Goal: Task Accomplishment & Management: Manage account settings

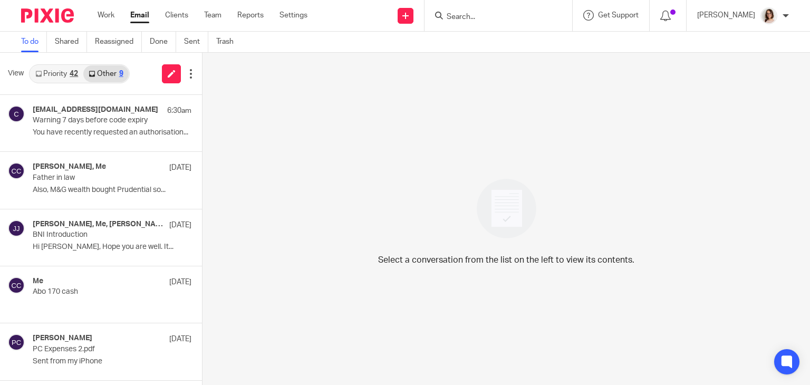
drag, startPoint x: 0, startPoint y: 0, endPoint x: 137, endPoint y: 17, distance: 137.7
click at [137, 17] on link "Email" at bounding box center [139, 15] width 19 height 11
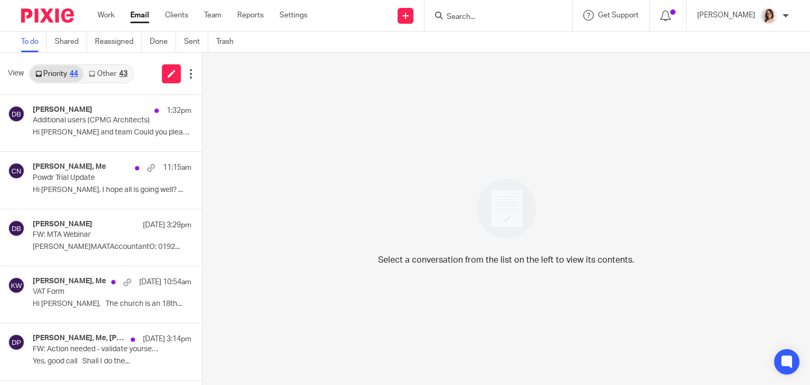
click at [138, 16] on link "Email" at bounding box center [139, 15] width 19 height 11
click at [114, 70] on link "Other 45" at bounding box center [107, 73] width 49 height 17
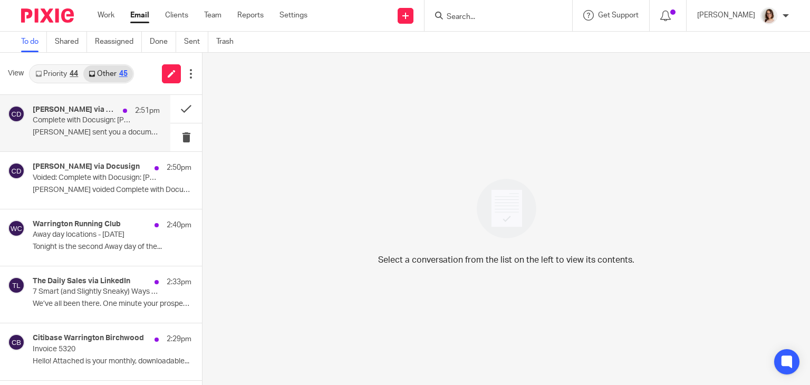
click at [124, 124] on p "Complete with Docusign: Rhiannon Grant - Employment Contract.pdf" at bounding box center [84, 120] width 102 height 9
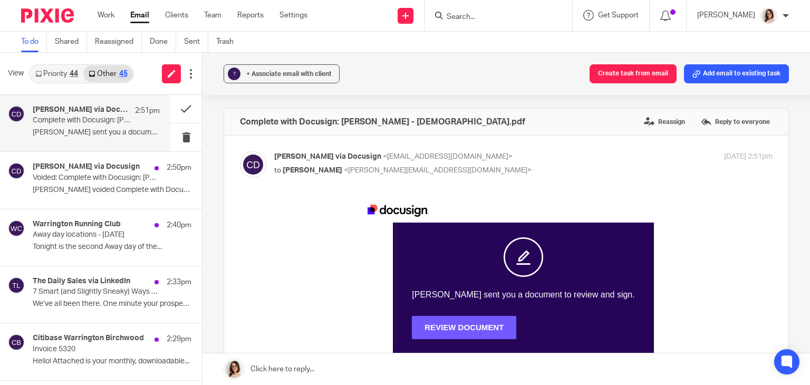
click at [457, 325] on span "REVIEW DOCUMENT" at bounding box center [464, 327] width 104 height 9
click at [176, 108] on button at bounding box center [186, 109] width 32 height 28
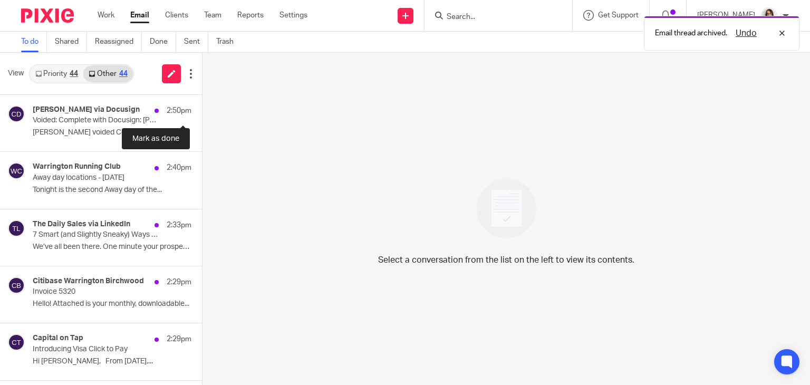
click at [202, 108] on button at bounding box center [206, 109] width 8 height 28
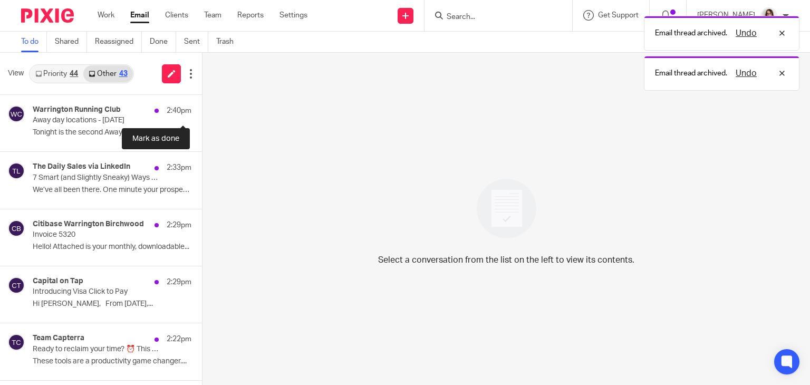
click at [202, 108] on button at bounding box center [206, 109] width 8 height 28
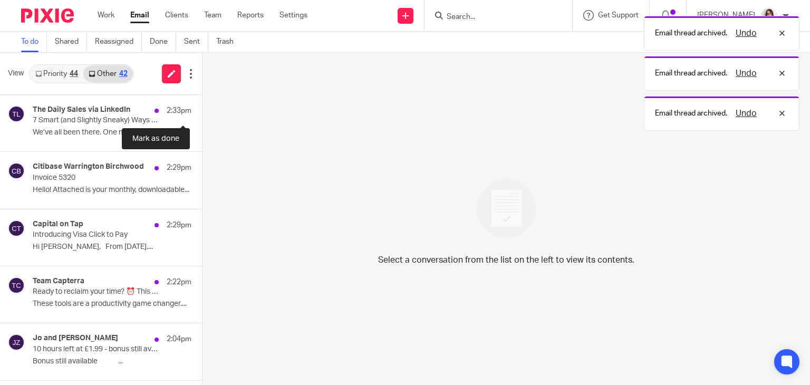
click at [202, 108] on button at bounding box center [206, 109] width 8 height 28
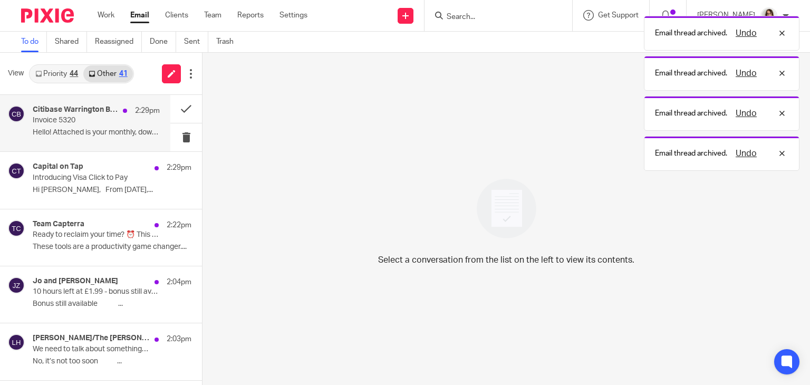
click at [98, 133] on p "Hello! Attached is your monthly, downloadable..." at bounding box center [96, 132] width 127 height 9
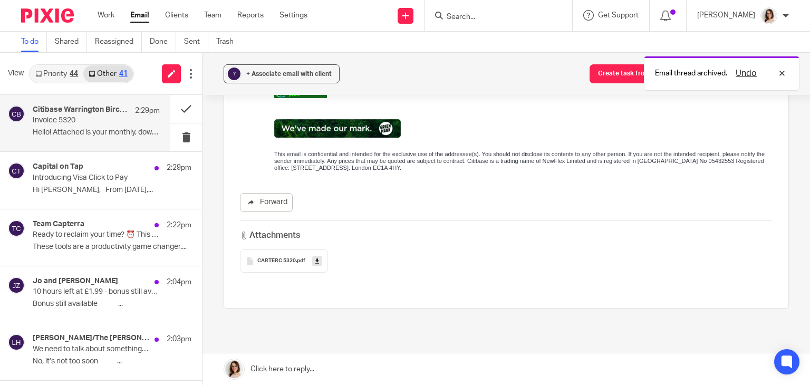
scroll to position [530, 0]
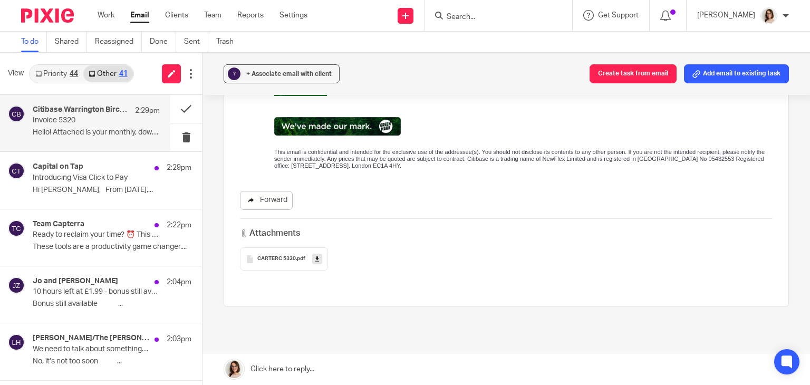
click at [271, 203] on link "Forward" at bounding box center [266, 200] width 53 height 19
click at [172, 112] on button at bounding box center [186, 109] width 32 height 28
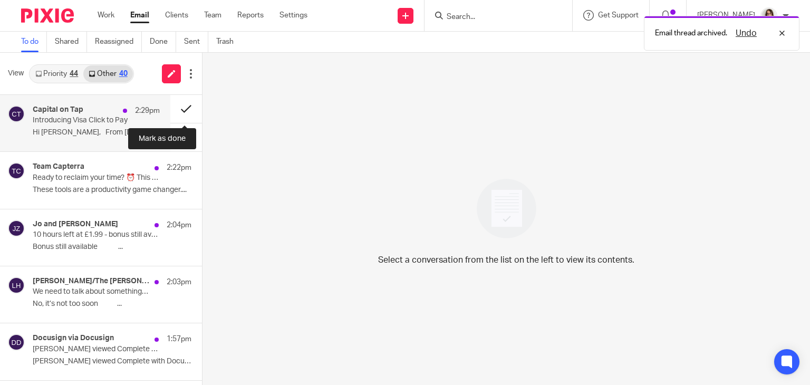
click at [182, 109] on button at bounding box center [186, 109] width 32 height 28
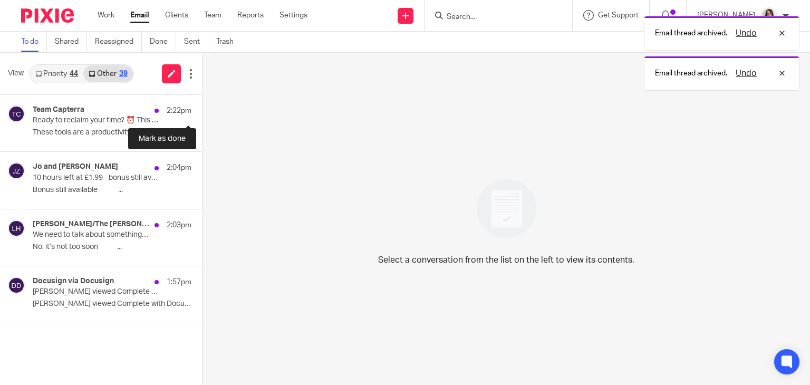
click at [202, 109] on button at bounding box center [206, 109] width 8 height 28
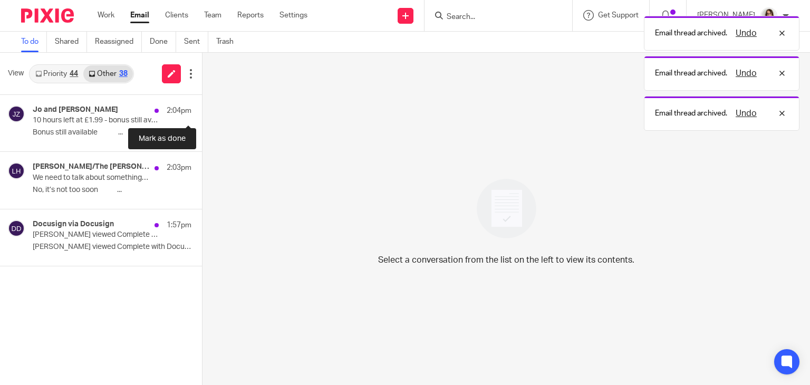
click at [202, 109] on button at bounding box center [206, 109] width 8 height 28
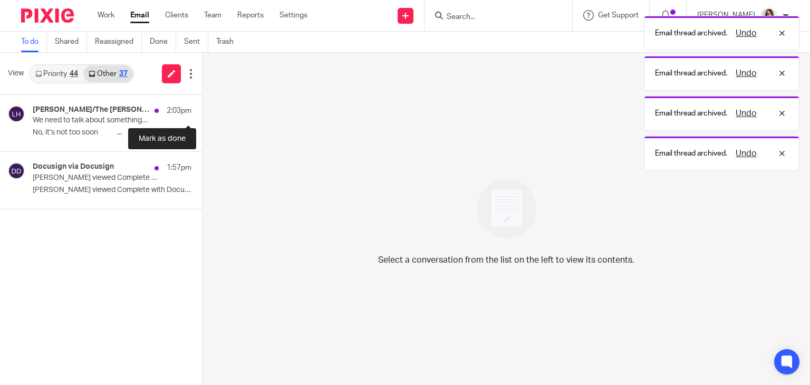
click at [202, 109] on button at bounding box center [206, 109] width 8 height 28
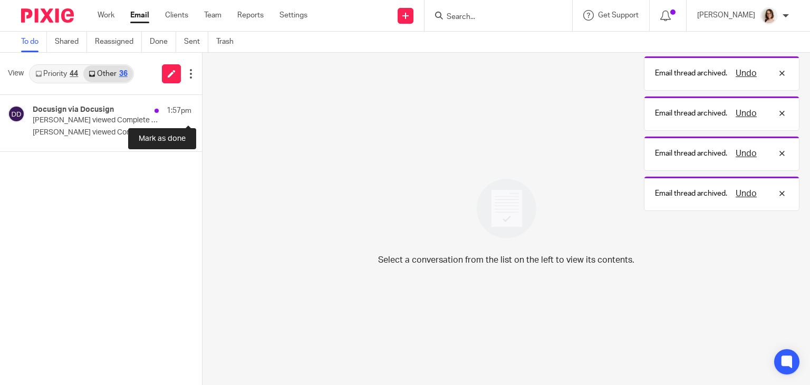
click at [202, 109] on button at bounding box center [206, 109] width 8 height 28
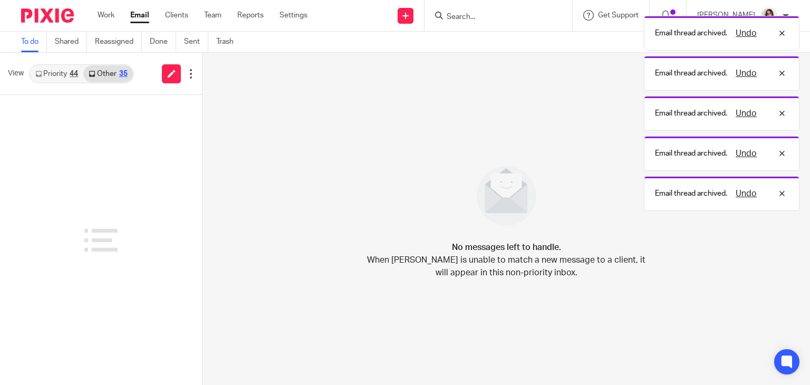
click at [141, 16] on link "Email" at bounding box center [139, 15] width 19 height 11
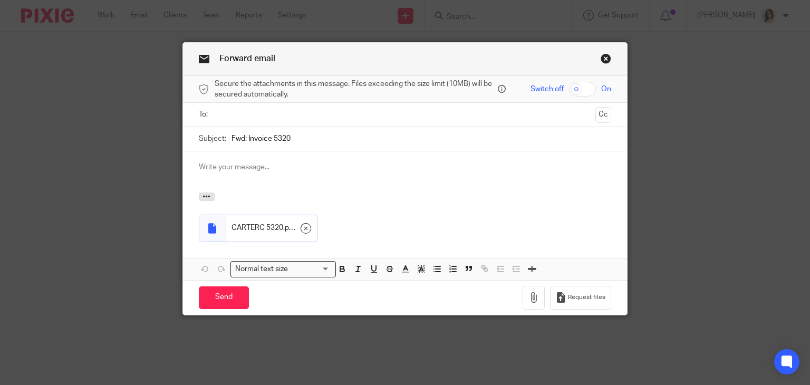
click at [253, 110] on input "text" at bounding box center [404, 115] width 373 height 12
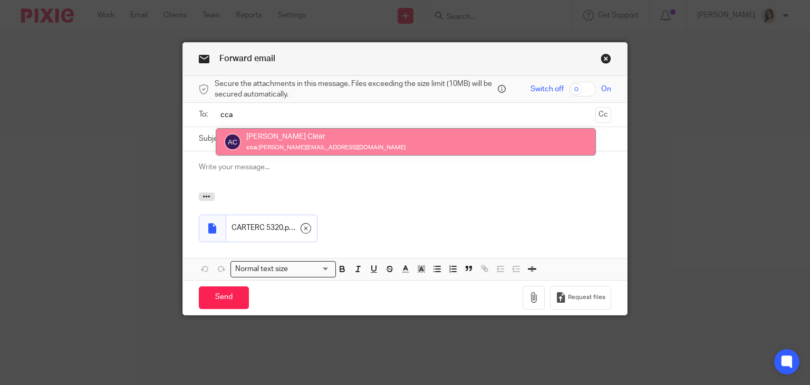
type input "cca"
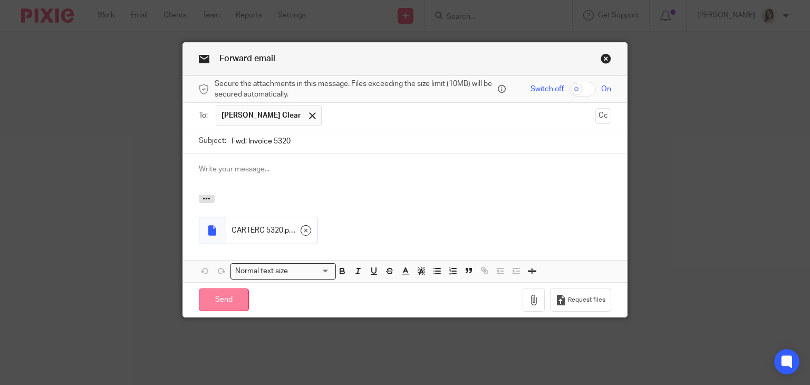
click at [226, 299] on input "Send" at bounding box center [224, 300] width 50 height 23
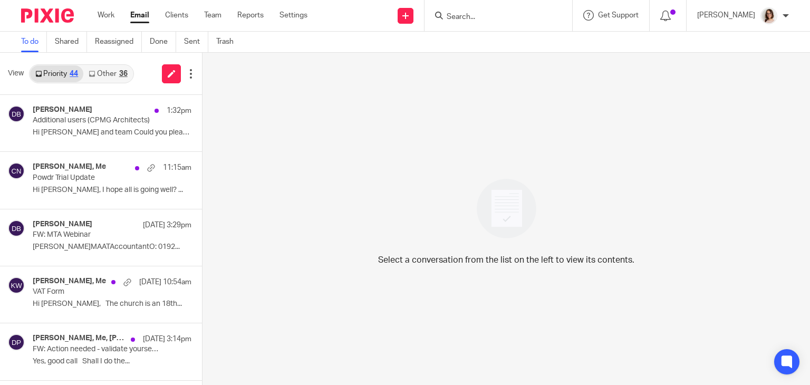
click at [113, 74] on link "Other 36" at bounding box center [107, 73] width 49 height 17
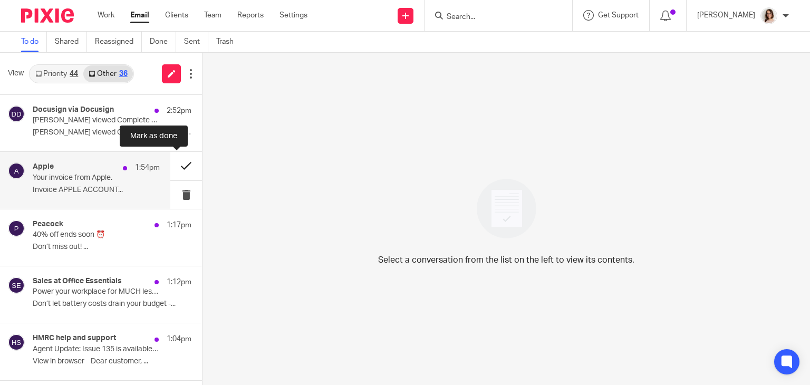
click at [177, 169] on button at bounding box center [186, 166] width 32 height 28
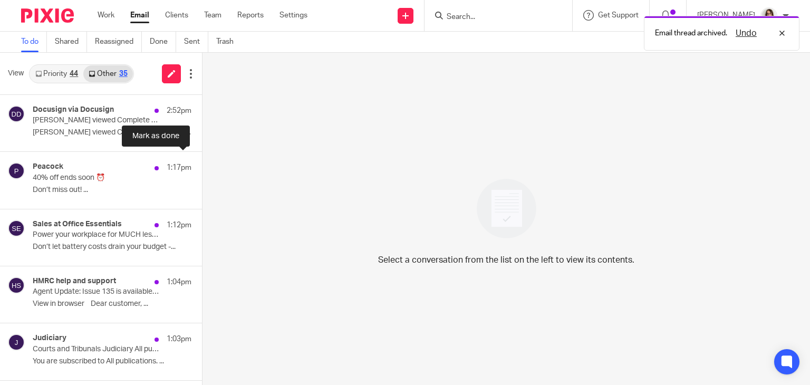
click at [202, 169] on button at bounding box center [206, 166] width 8 height 28
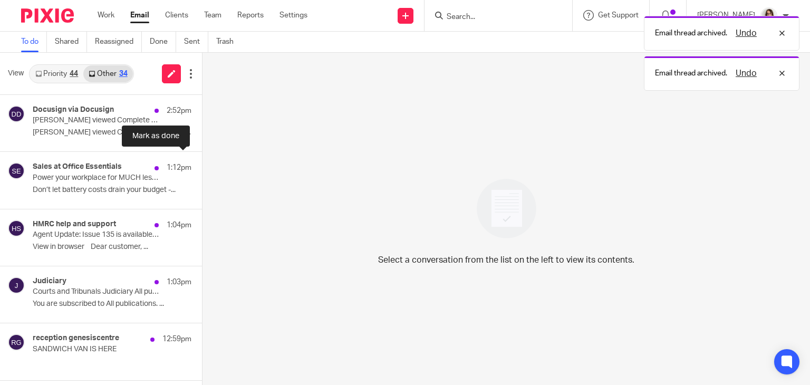
click at [202, 169] on button at bounding box center [206, 166] width 8 height 28
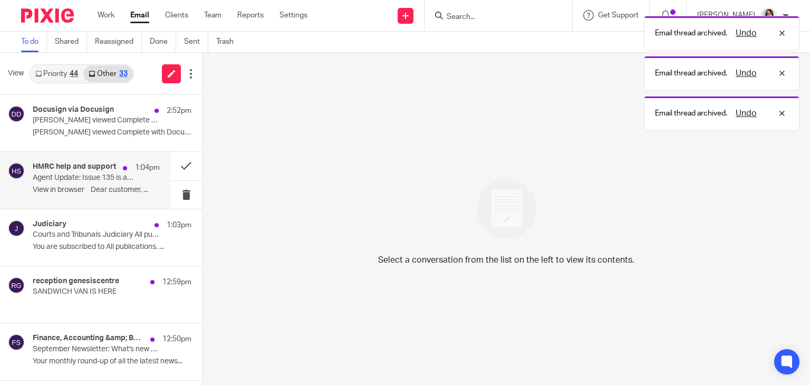
click at [128, 186] on p "View in browser﻿ Dear customer, ..." at bounding box center [96, 190] width 127 height 9
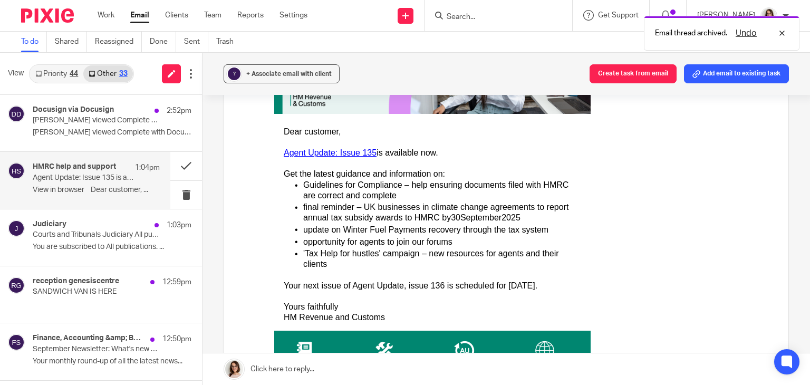
scroll to position [189, 0]
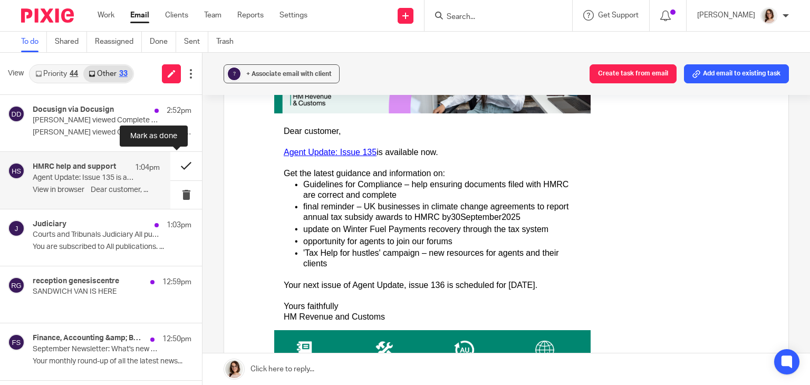
click at [171, 168] on button at bounding box center [186, 166] width 32 height 28
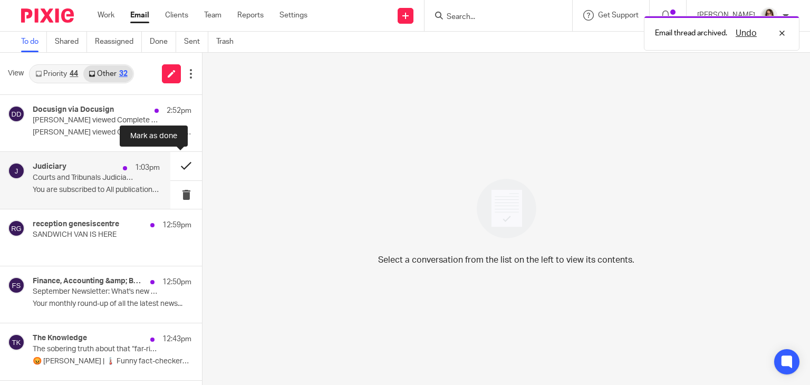
click at [179, 167] on button at bounding box center [186, 166] width 32 height 28
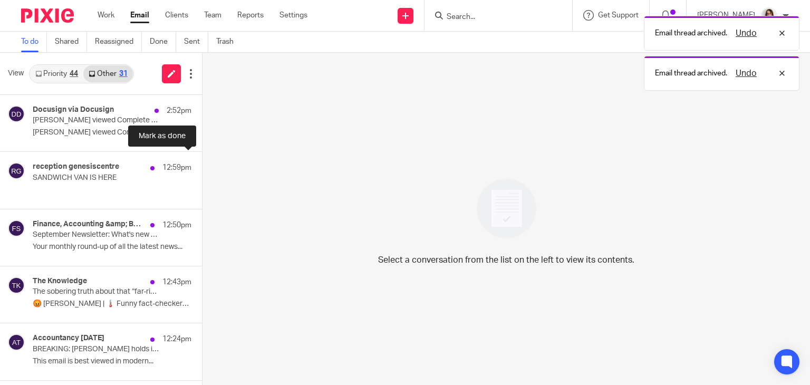
click at [202, 167] on button at bounding box center [206, 166] width 8 height 28
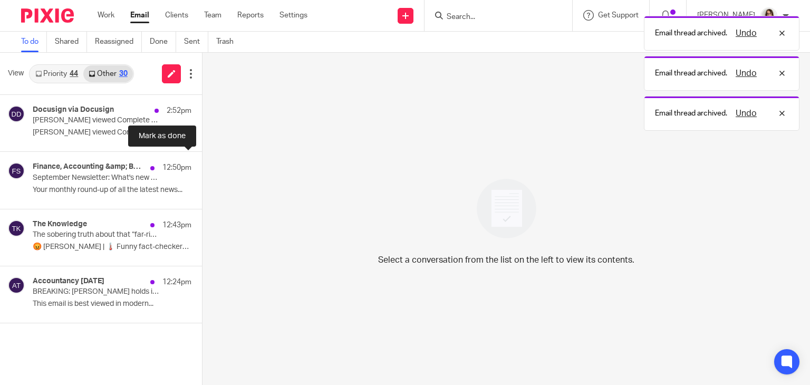
click at [202, 167] on button at bounding box center [206, 166] width 8 height 28
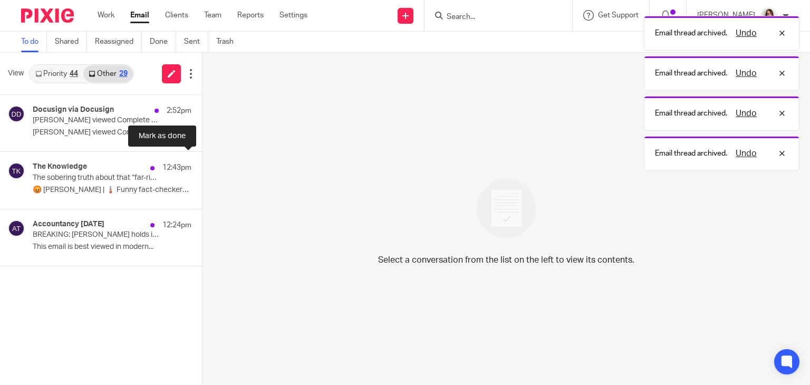
click at [202, 167] on button at bounding box center [206, 166] width 8 height 28
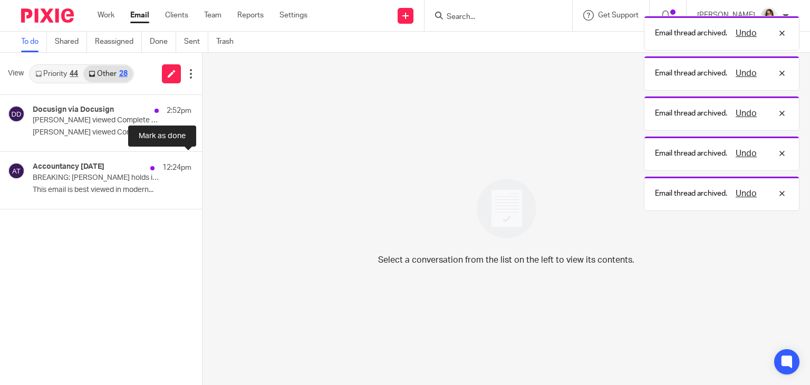
click at [202, 167] on button at bounding box center [206, 166] width 8 height 28
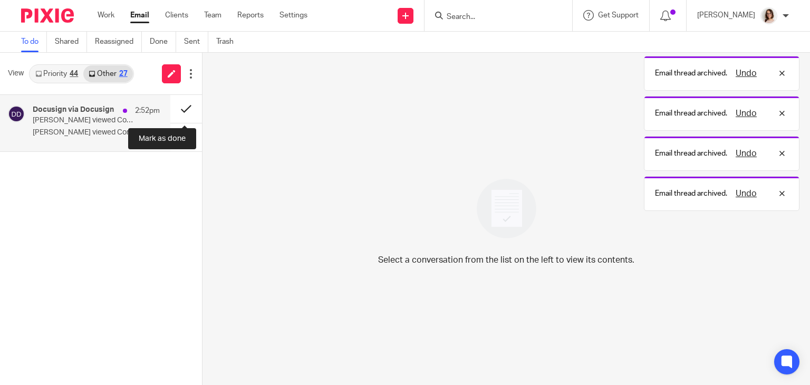
click at [175, 108] on button at bounding box center [186, 109] width 32 height 28
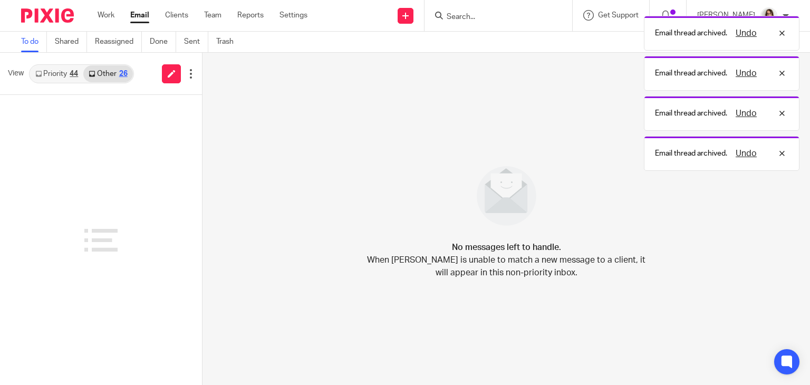
click at [138, 17] on link "Email" at bounding box center [139, 15] width 19 height 11
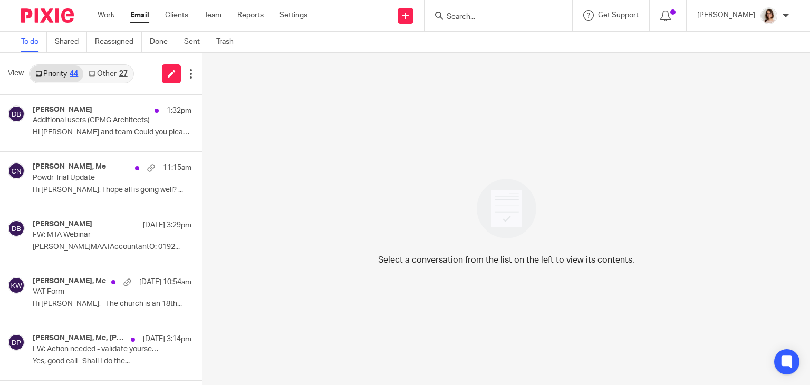
click at [108, 74] on link "Other 27" at bounding box center [107, 73] width 49 height 17
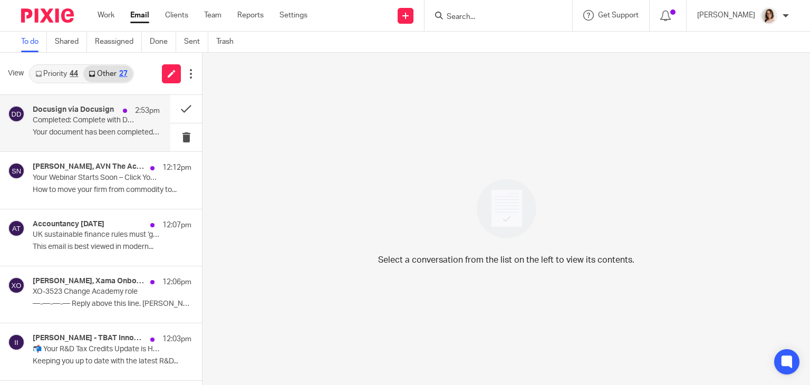
click at [124, 126] on div "Docusign via Docusign 2:53pm Completed: Complete with Docusign: Rhiannon Grant …" at bounding box center [96, 123] width 127 height 35
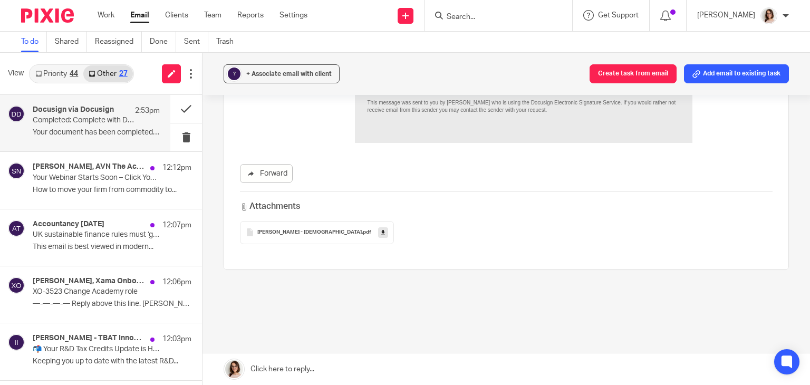
scroll to position [587, 0]
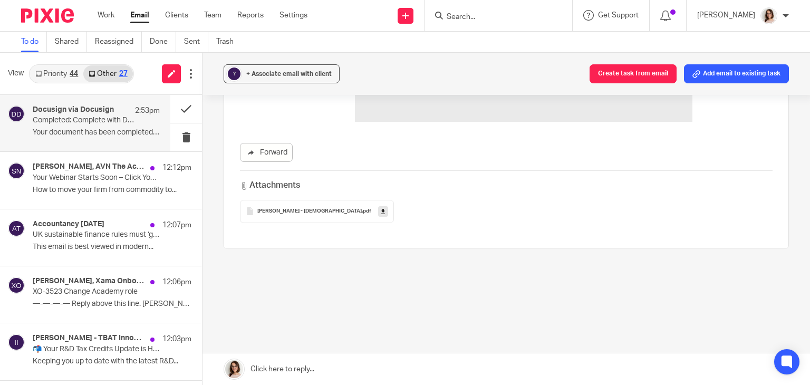
click at [381, 212] on icon at bounding box center [383, 211] width 4 height 8
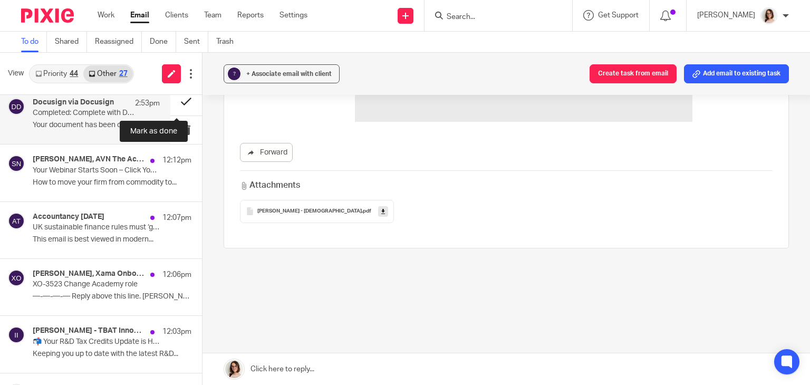
click at [173, 104] on button at bounding box center [186, 102] width 32 height 28
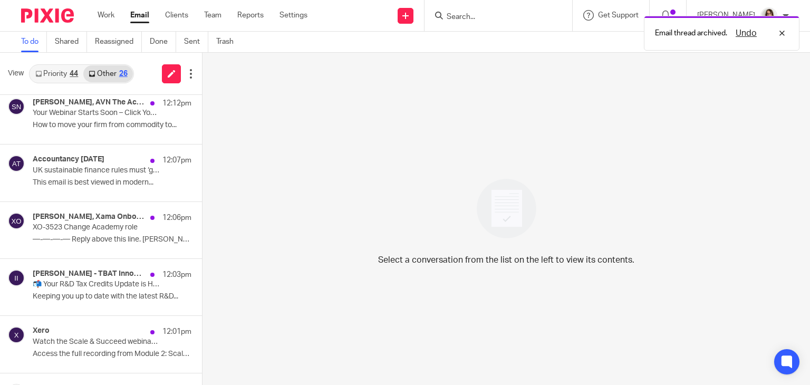
scroll to position [0, 0]
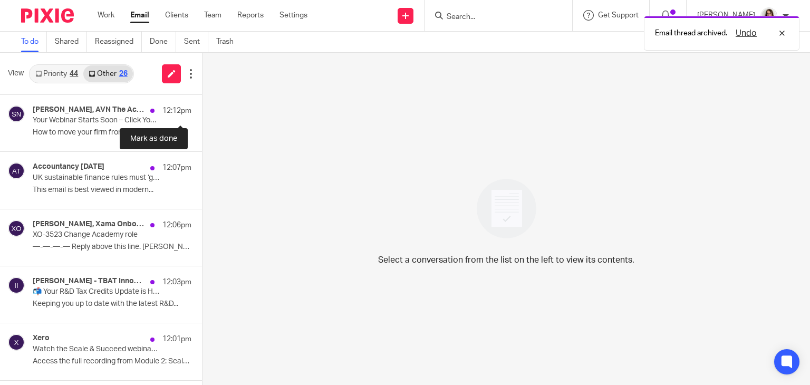
click at [202, 104] on button at bounding box center [206, 109] width 8 height 28
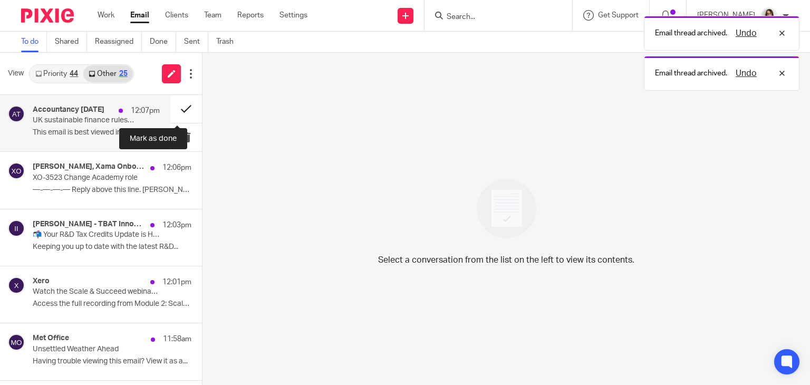
click at [174, 107] on button at bounding box center [186, 109] width 32 height 28
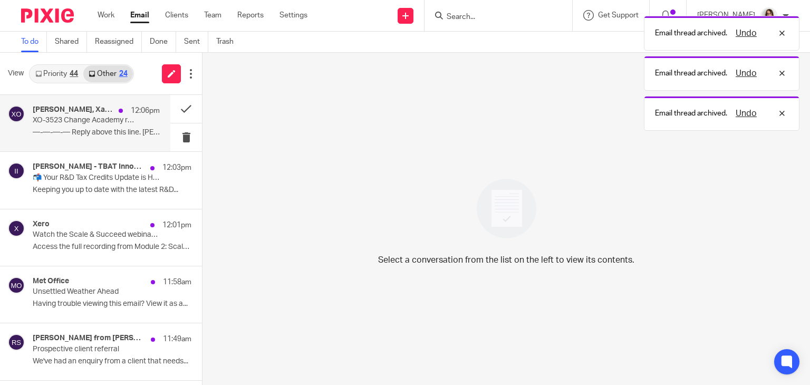
click at [116, 126] on div "Jacques Malan, Xama Onboarding 12:06pm XO-3523 Change Academy role —-—-—-— Repl…" at bounding box center [96, 123] width 127 height 35
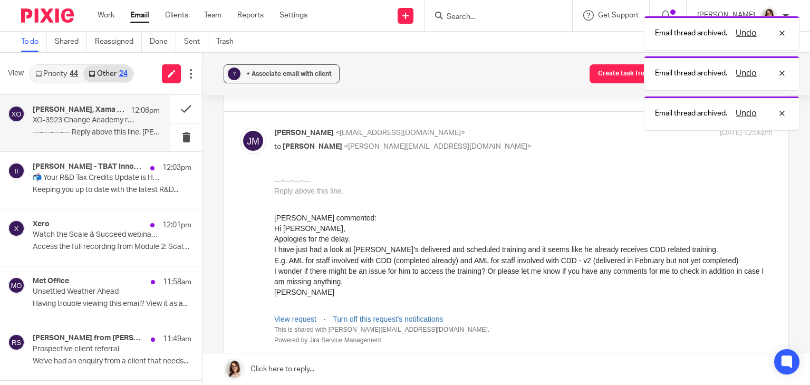
scroll to position [162, 0]
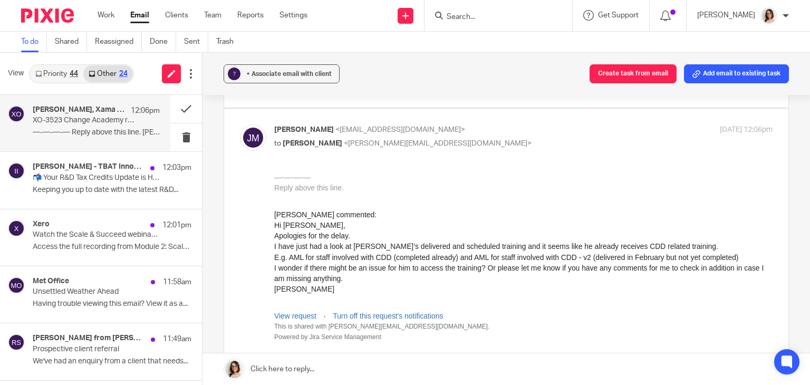
drag, startPoint x: 638, startPoint y: 442, endPoint x: 408, endPoint y: 278, distance: 282.9
click at [408, 278] on p "I wonder if there might be an issue for him to access the training? Or please l…" at bounding box center [523, 274] width 498 height 22
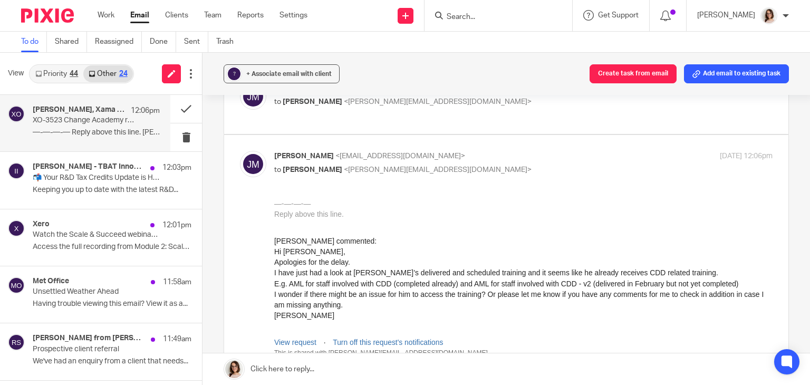
scroll to position [131, 0]
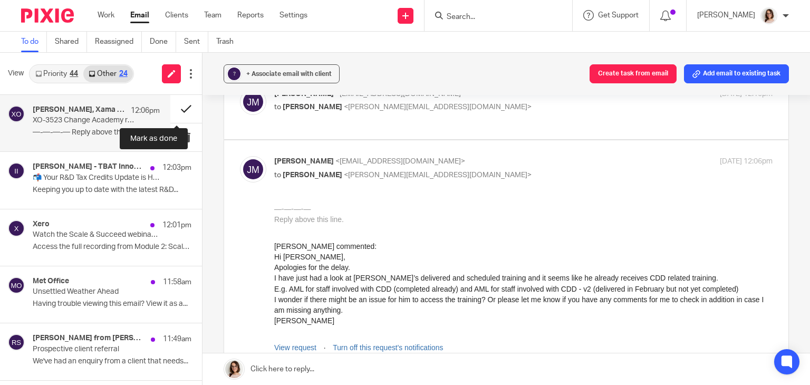
click at [173, 110] on button at bounding box center [186, 109] width 32 height 28
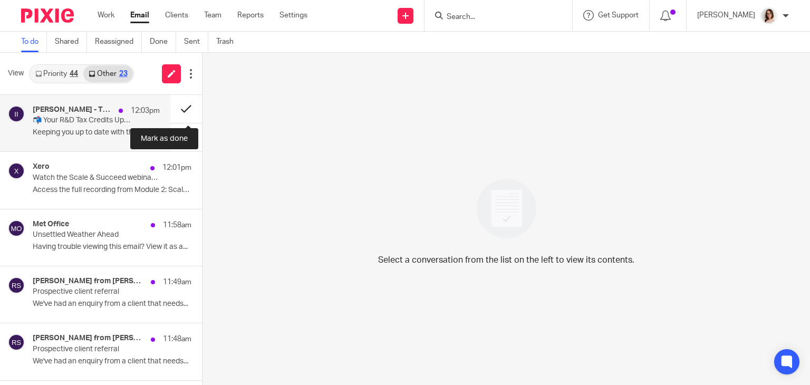
click at [177, 108] on button at bounding box center [186, 109] width 32 height 28
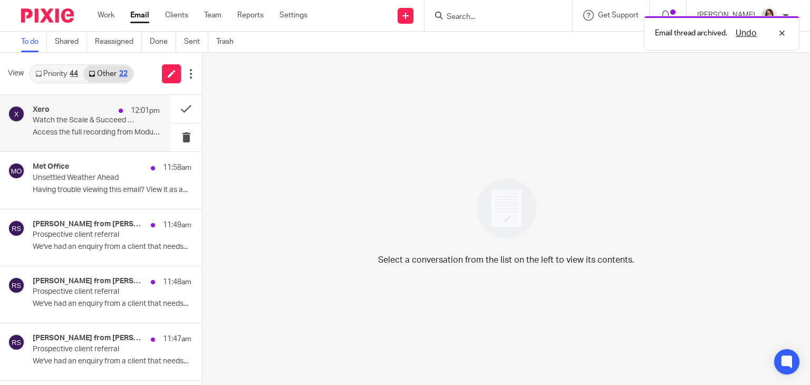
click at [111, 133] on p "Access the full recording from Module 2: Scale..." at bounding box center [96, 132] width 127 height 9
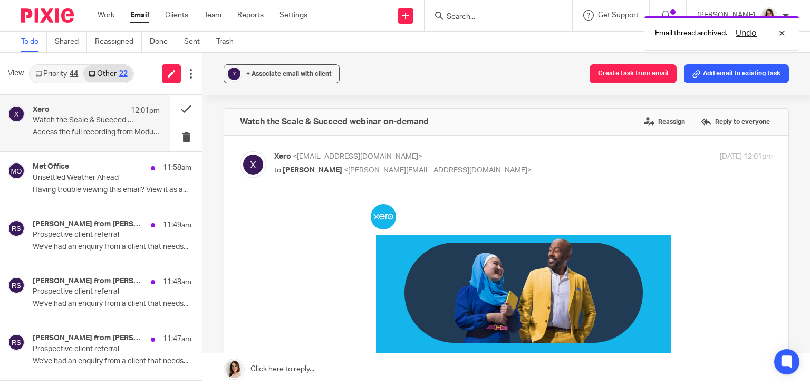
scroll to position [0, 0]
click at [289, 78] on div "+ Associate email with client" at bounding box center [288, 74] width 85 height 11
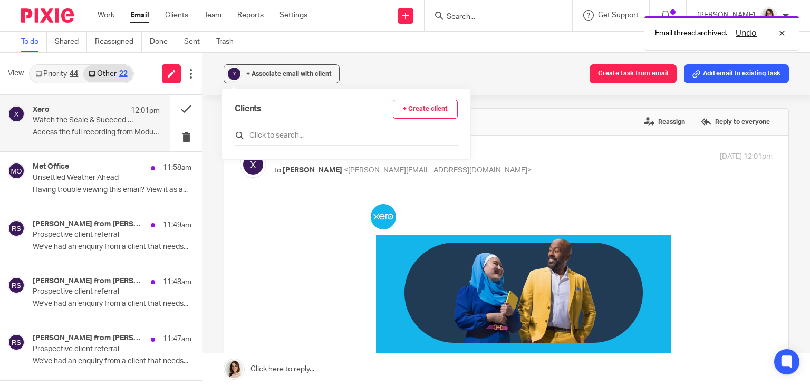
click at [270, 136] on input "text" at bounding box center [346, 135] width 223 height 11
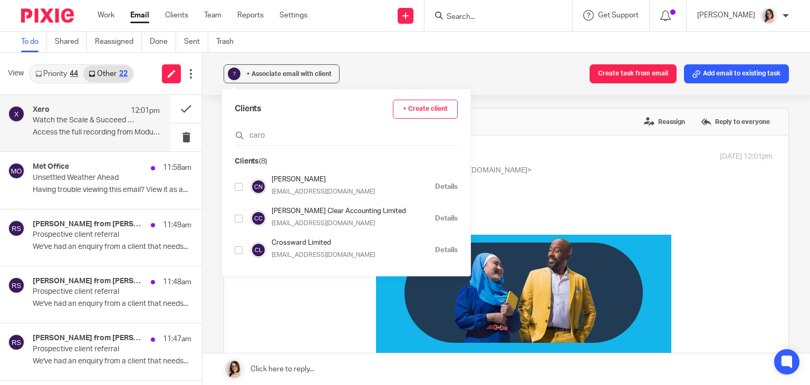
type input "caro"
click at [240, 189] on input "checkbox" at bounding box center [239, 187] width 8 height 8
checkbox input "true"
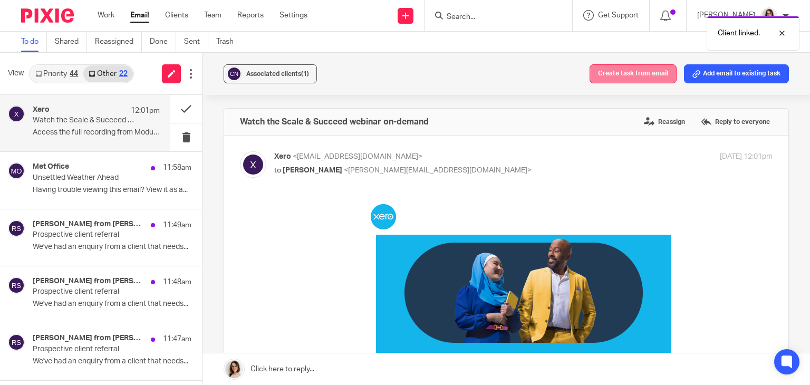
click at [625, 76] on button "Create task from email" at bounding box center [633, 73] width 87 height 19
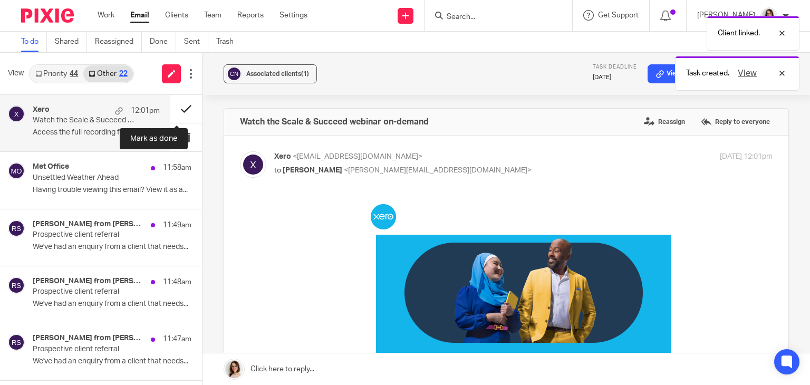
click at [178, 109] on button at bounding box center [186, 109] width 32 height 28
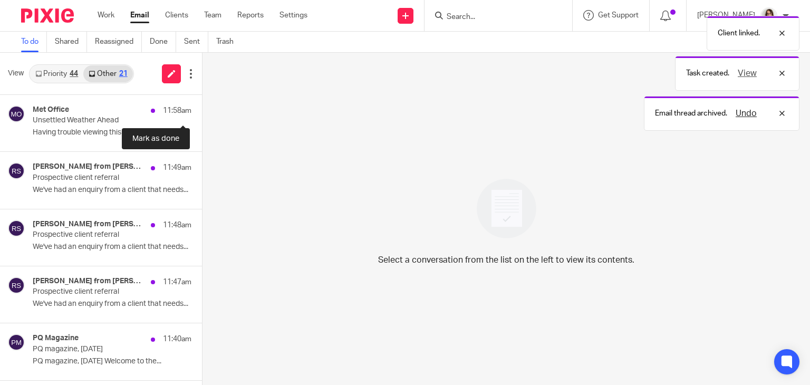
click at [202, 109] on button at bounding box center [206, 109] width 8 height 28
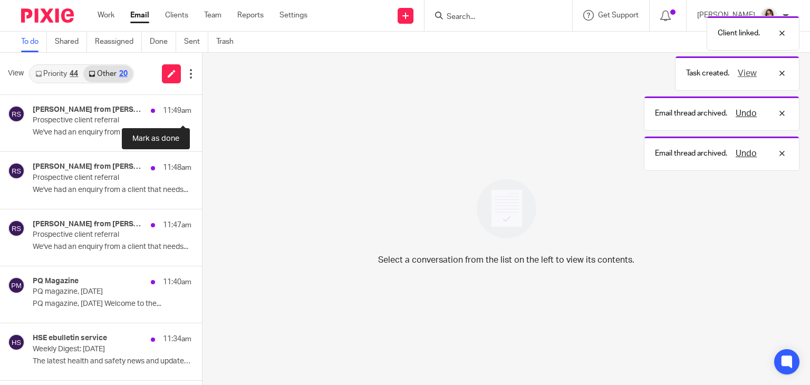
click at [202, 109] on button at bounding box center [206, 109] width 8 height 28
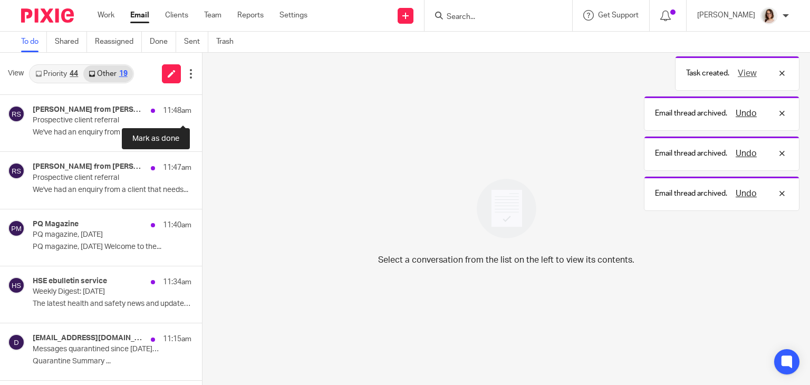
click at [202, 109] on button at bounding box center [206, 109] width 8 height 28
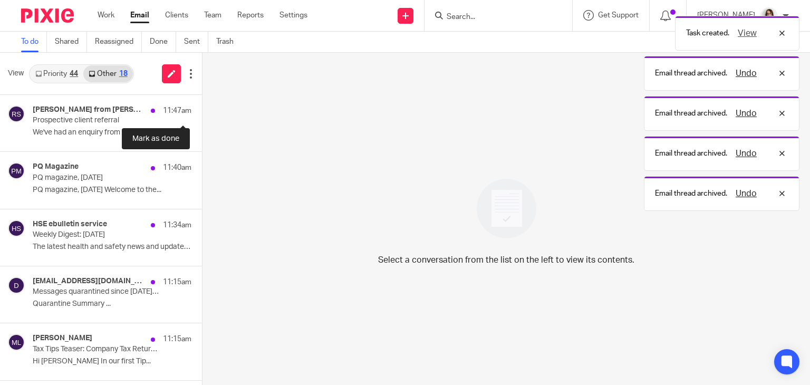
click at [202, 109] on button at bounding box center [206, 109] width 8 height 28
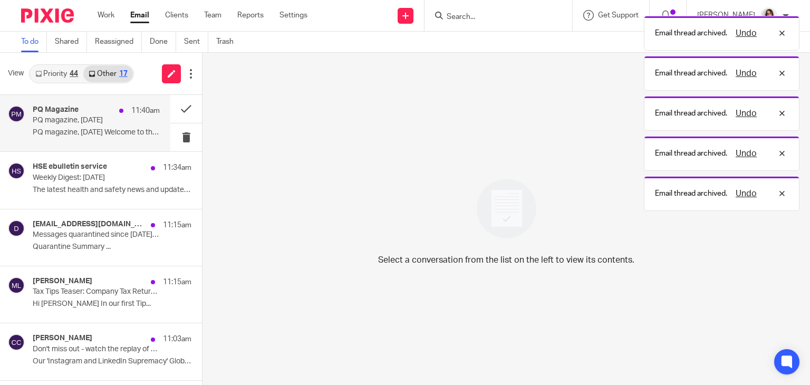
click at [103, 128] on p "PQ magazine, October 2025 Welcome to the..." at bounding box center [96, 132] width 127 height 9
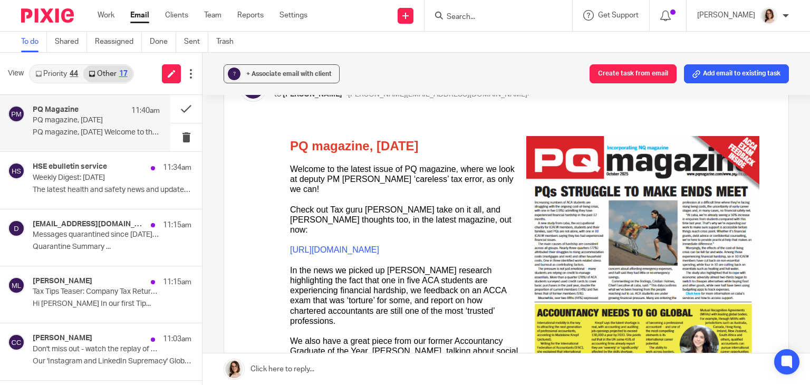
scroll to position [92, 0]
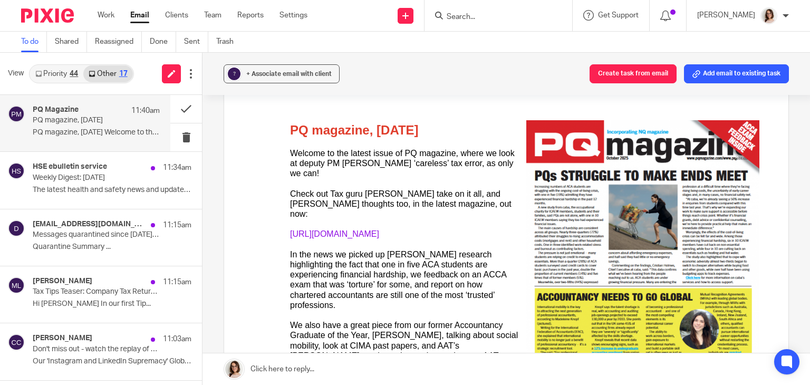
click at [379, 229] on link "https://issuu.com/pqpublishing/docs/pq_magazine_october_2025" at bounding box center [334, 233] width 89 height 9
click at [175, 109] on button at bounding box center [186, 109] width 32 height 28
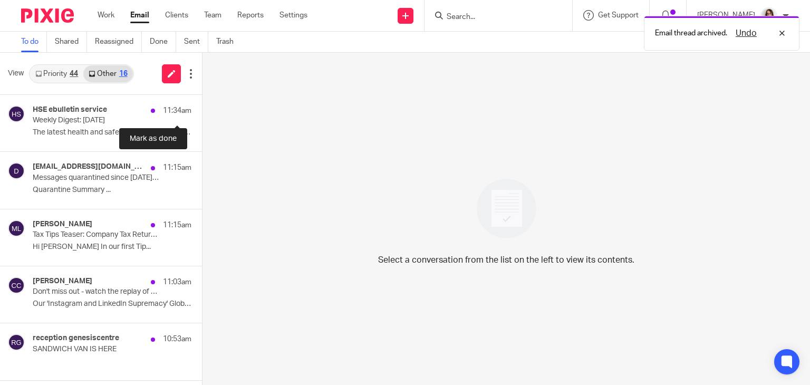
click at [202, 109] on button at bounding box center [206, 109] width 8 height 28
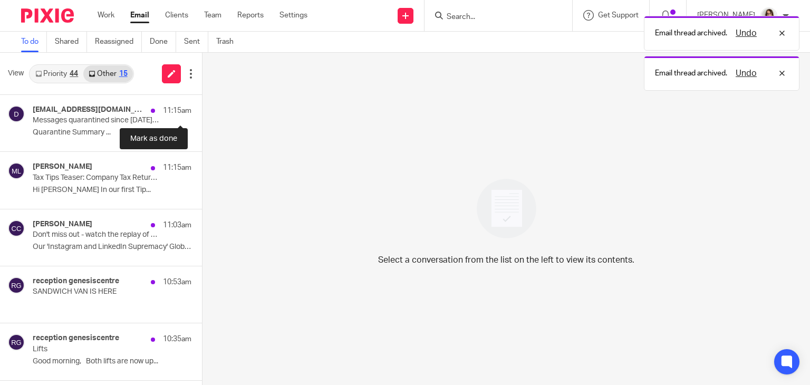
click at [202, 109] on button at bounding box center [206, 109] width 8 height 28
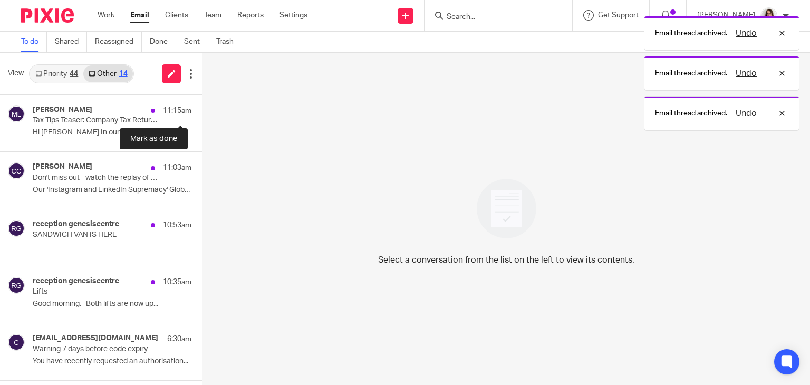
click at [202, 109] on button at bounding box center [206, 109] width 8 height 28
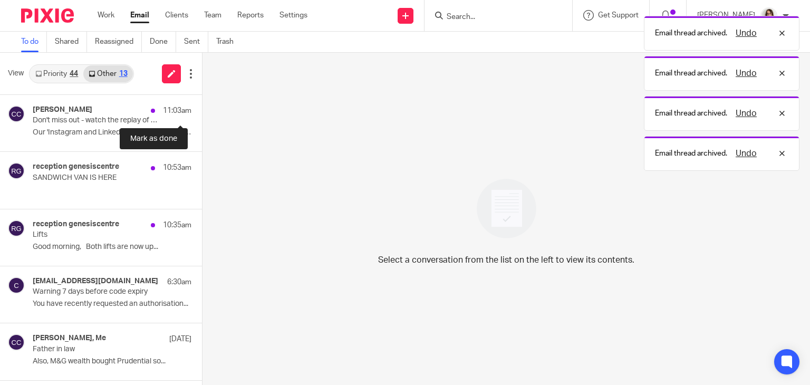
click at [202, 109] on button at bounding box center [206, 109] width 8 height 28
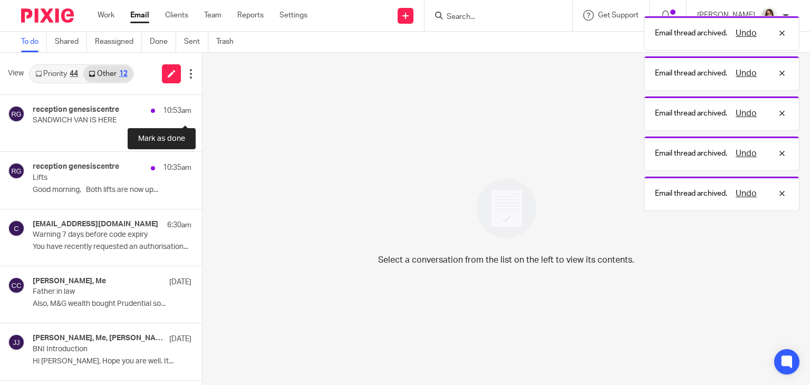
click at [202, 109] on button at bounding box center [206, 109] width 8 height 28
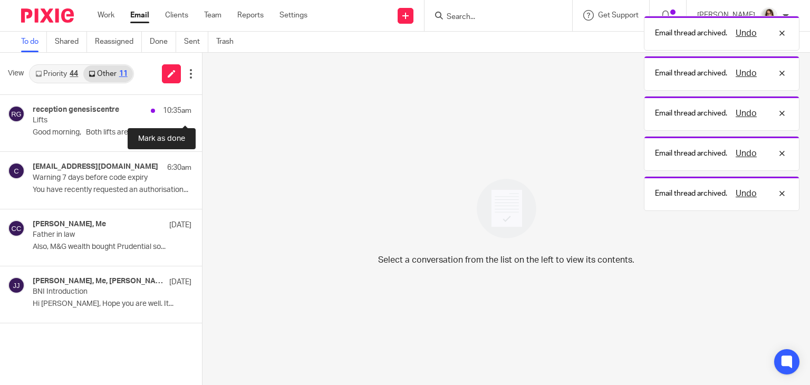
click at [202, 109] on button at bounding box center [206, 109] width 8 height 28
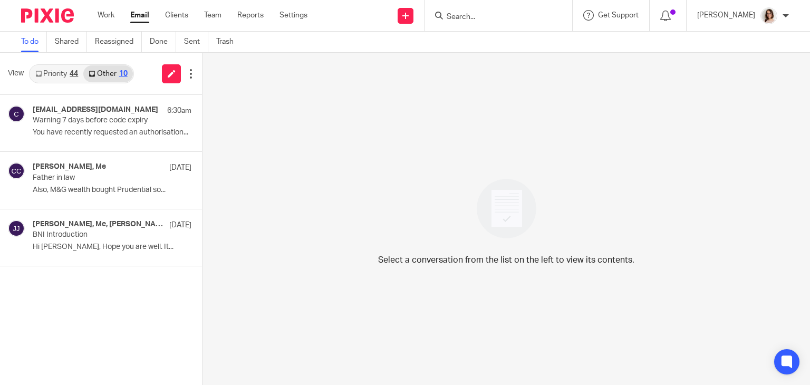
click at [135, 21] on link "Email" at bounding box center [139, 15] width 19 height 11
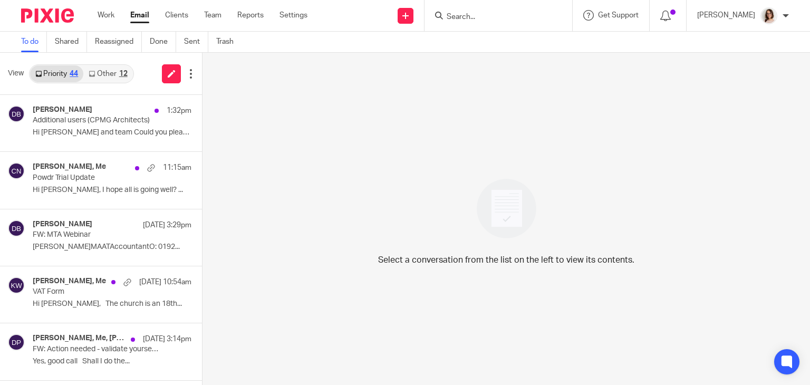
click at [105, 73] on link "Other 12" at bounding box center [107, 73] width 49 height 17
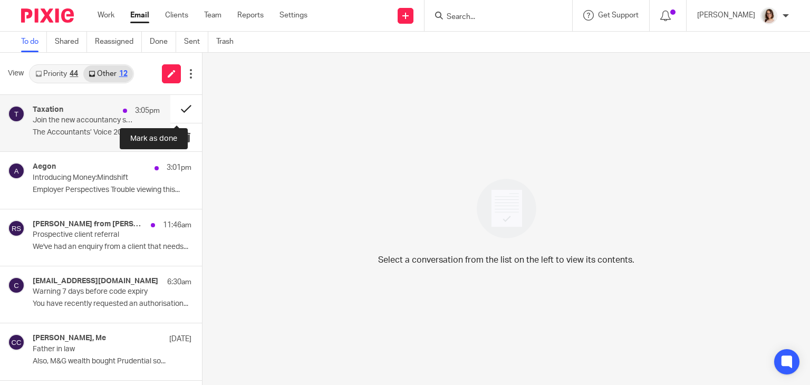
click at [172, 110] on button at bounding box center [186, 109] width 32 height 28
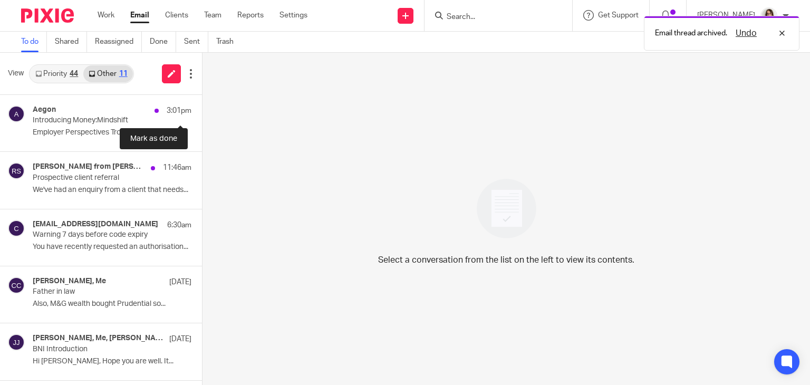
click at [202, 110] on button at bounding box center [206, 109] width 8 height 28
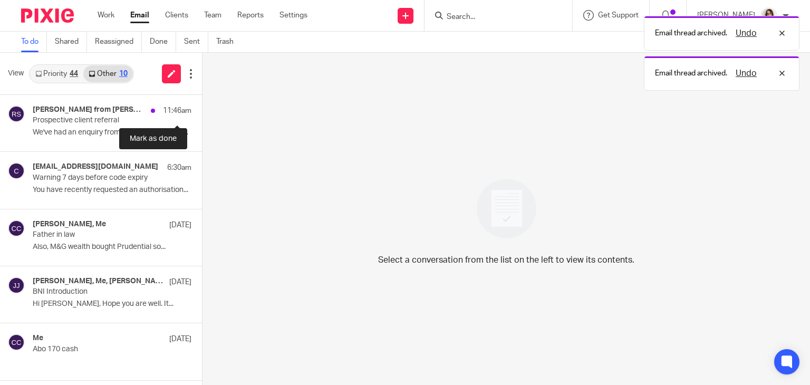
click at [202, 110] on button at bounding box center [206, 109] width 8 height 28
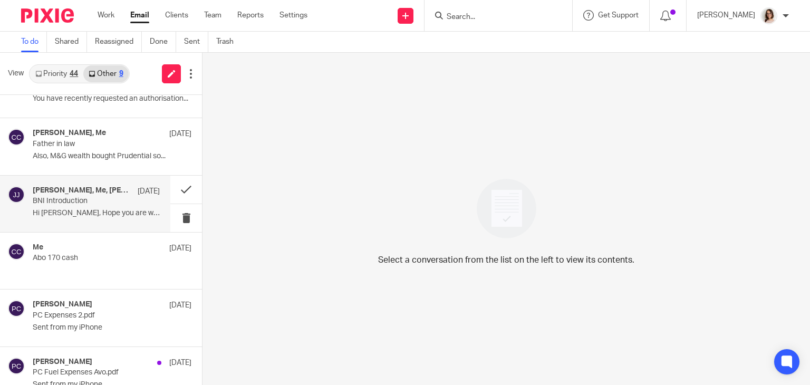
scroll to position [37, 0]
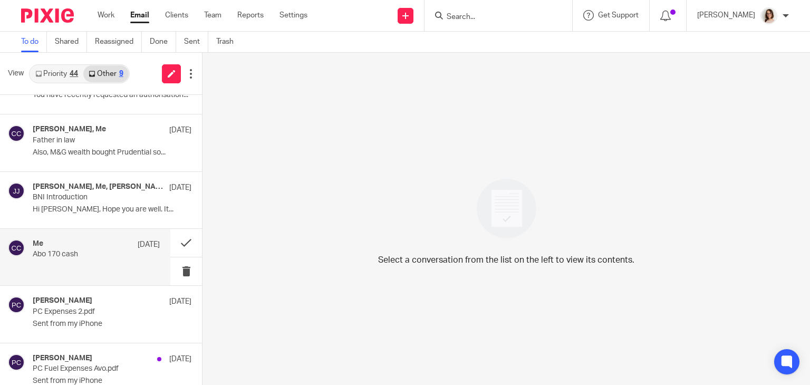
click at [79, 265] on p "￼" at bounding box center [96, 266] width 127 height 9
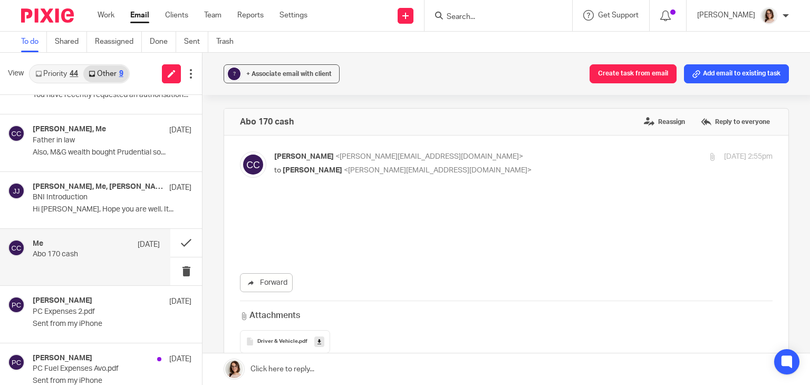
scroll to position [0, 0]
click at [295, 72] on span "+ Associate email with client" at bounding box center [288, 74] width 85 height 6
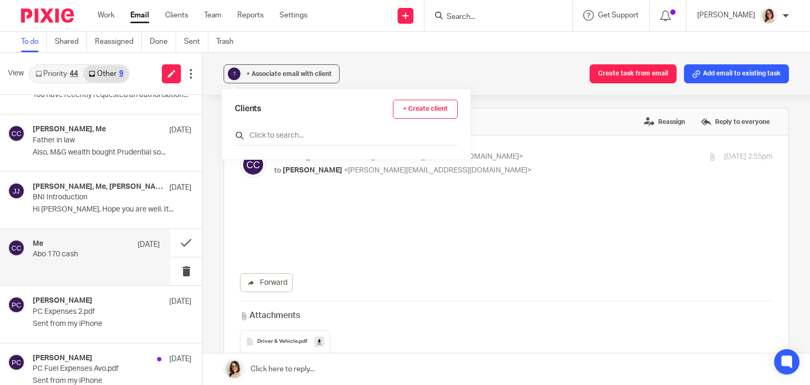
click at [264, 138] on input "text" at bounding box center [346, 135] width 223 height 11
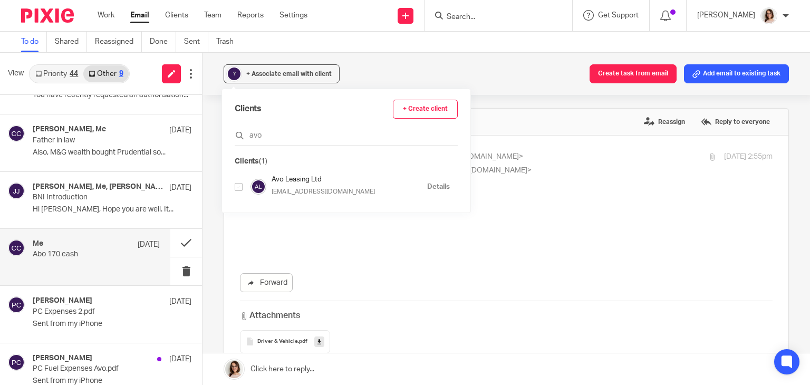
type input "avo"
click at [237, 189] on input "checkbox" at bounding box center [239, 187] width 8 height 8
checkbox input "true"
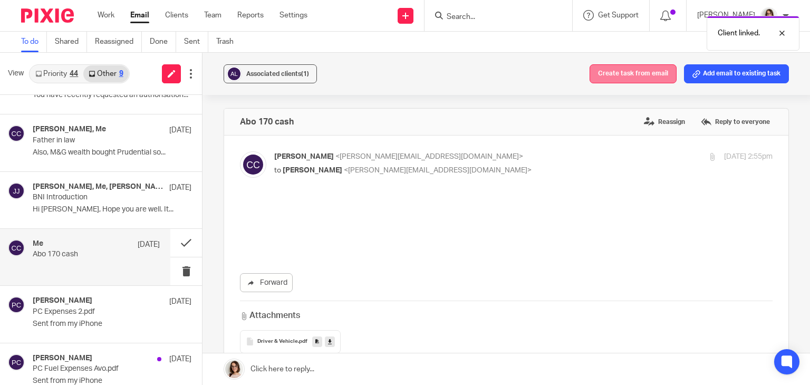
click at [617, 77] on button "Create task from email" at bounding box center [633, 73] width 87 height 19
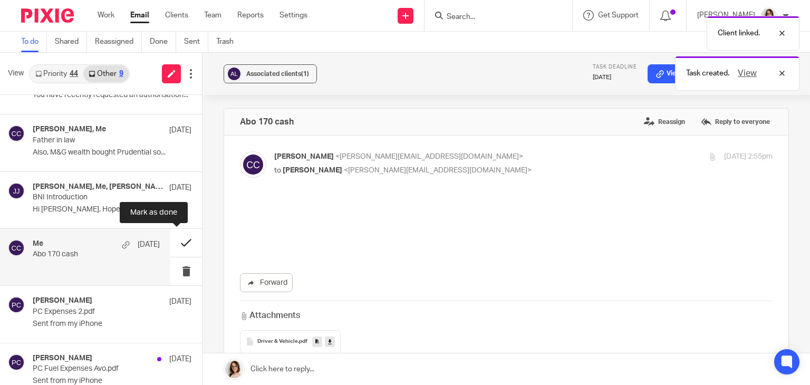
click at [170, 245] on button at bounding box center [186, 243] width 32 height 28
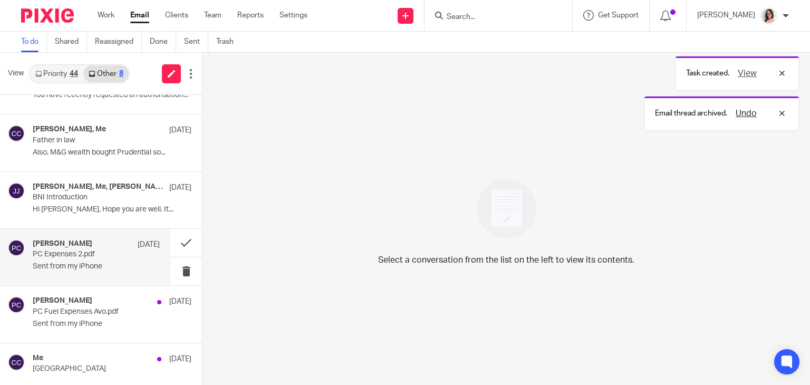
click at [111, 254] on p "PC Expenses 2.pdf" at bounding box center [84, 254] width 102 height 9
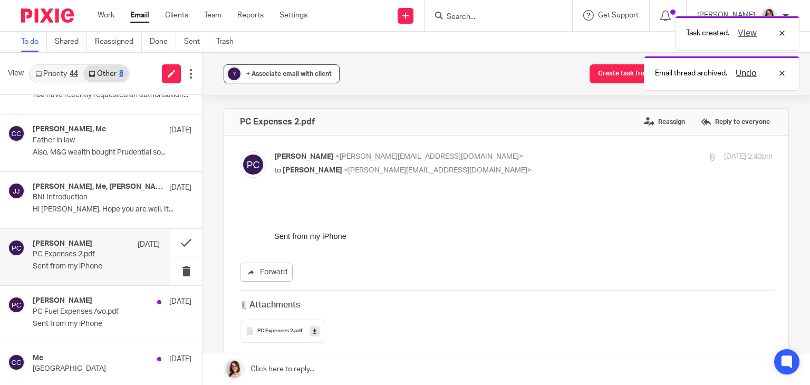
click at [254, 76] on span "+ Associate email with client" at bounding box center [288, 74] width 85 height 6
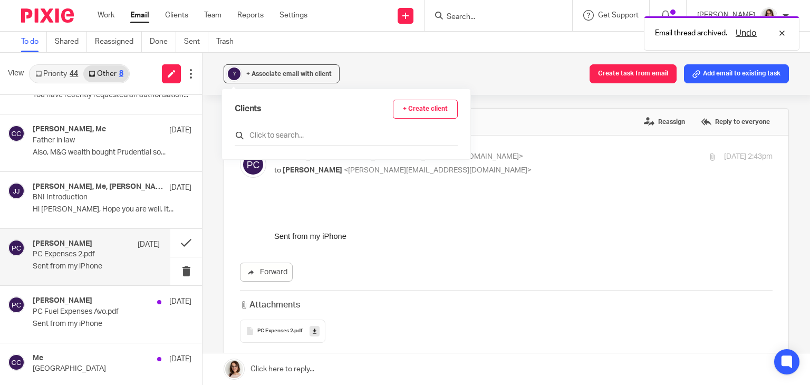
click at [255, 137] on input "text" at bounding box center [346, 135] width 223 height 11
type input "v"
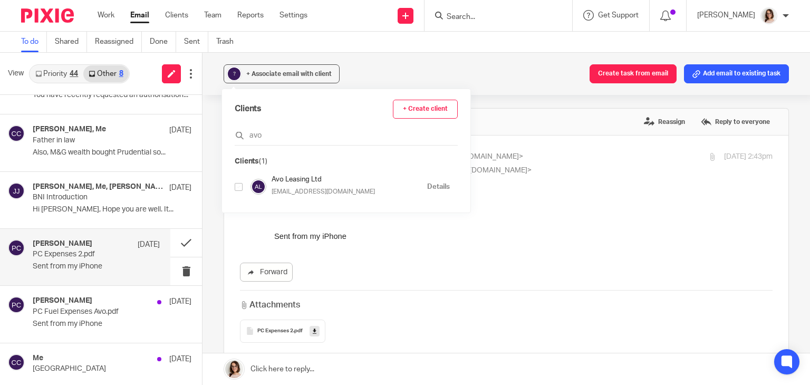
type input "avo"
click at [238, 189] on input "checkbox" at bounding box center [239, 187] width 8 height 8
checkbox input "true"
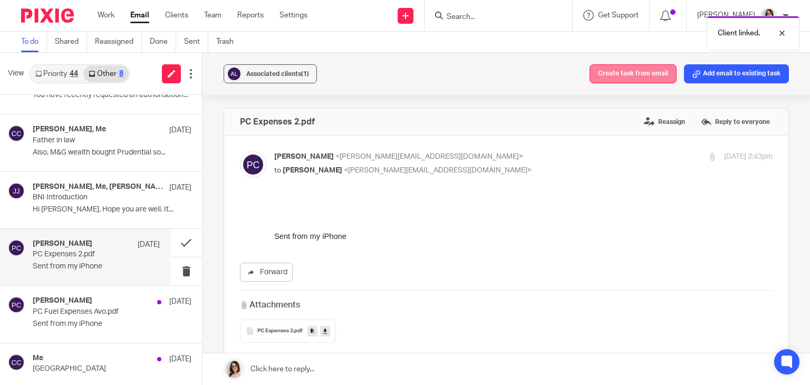
click at [614, 72] on button "Create task from email" at bounding box center [633, 73] width 87 height 19
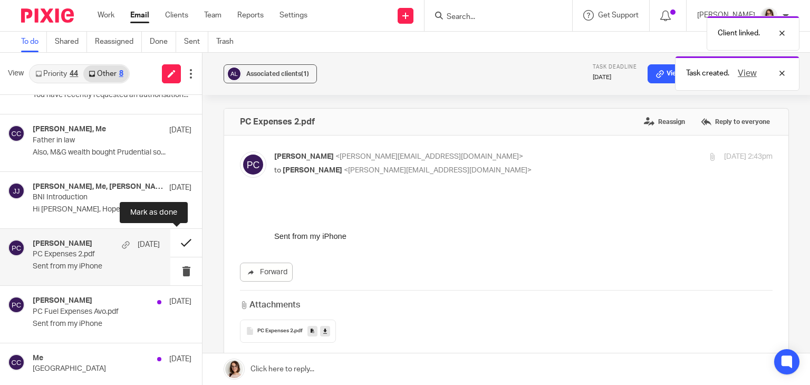
click at [170, 248] on button at bounding box center [186, 243] width 32 height 28
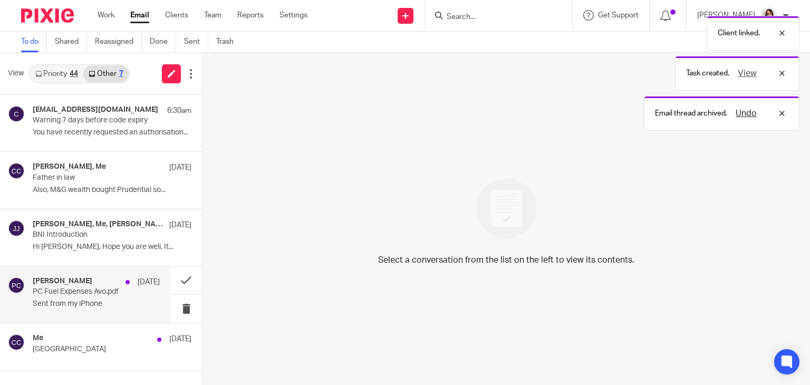
click at [93, 294] on p "PC Fuel Expenses Avo.pdf" at bounding box center [84, 291] width 102 height 9
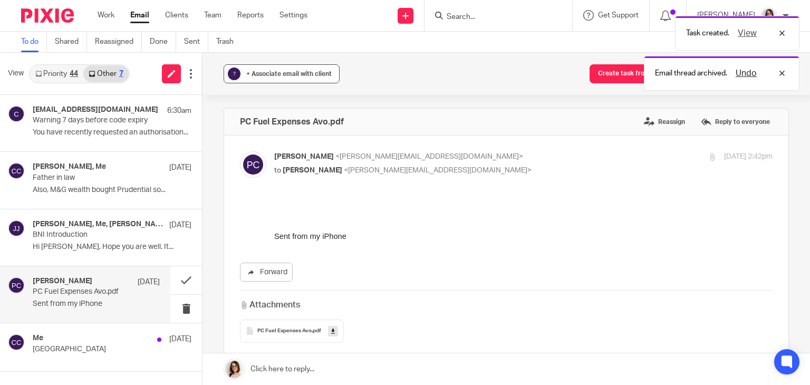
click at [283, 78] on div "+ Associate email with client" at bounding box center [288, 74] width 85 height 11
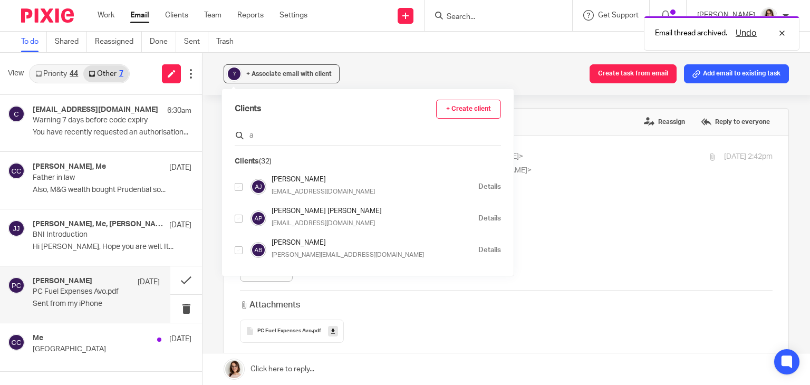
click at [271, 134] on input "a" at bounding box center [368, 135] width 266 height 11
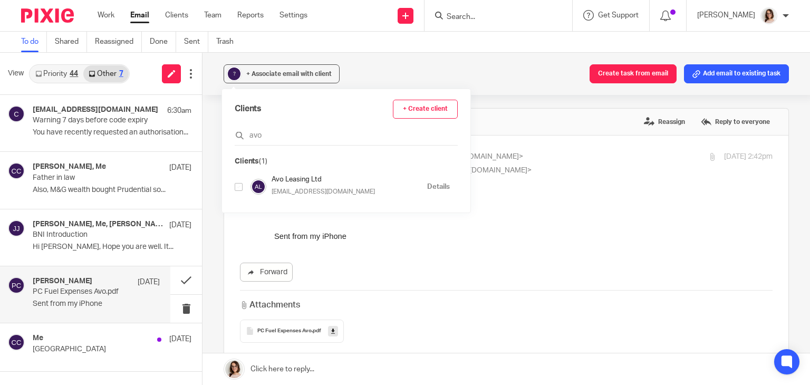
type input "avo"
click at [238, 188] on input "checkbox" at bounding box center [239, 187] width 8 height 8
checkbox input "true"
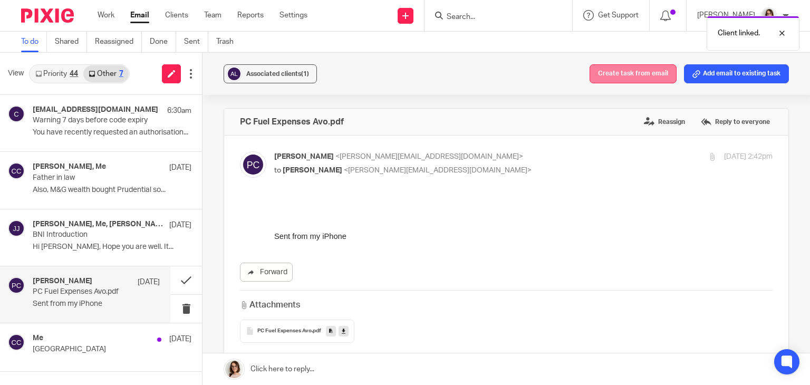
click at [603, 76] on button "Create task from email" at bounding box center [633, 73] width 87 height 19
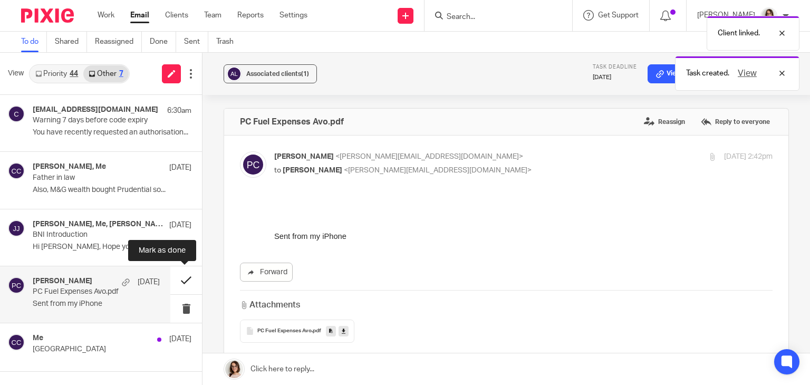
click at [186, 276] on button at bounding box center [186, 280] width 32 height 28
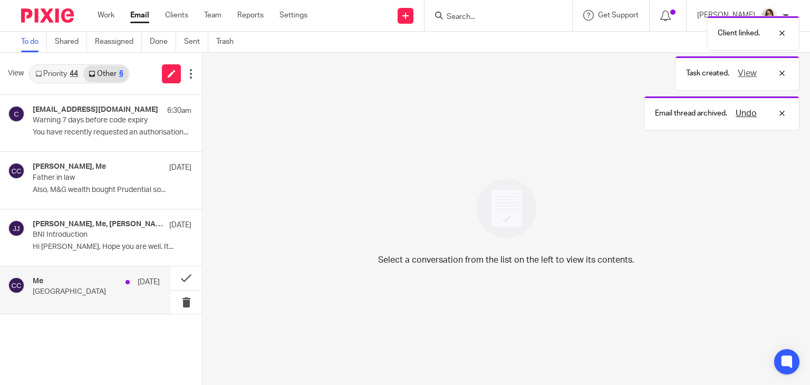
click at [112, 285] on div "Me 11 Sep" at bounding box center [96, 282] width 127 height 11
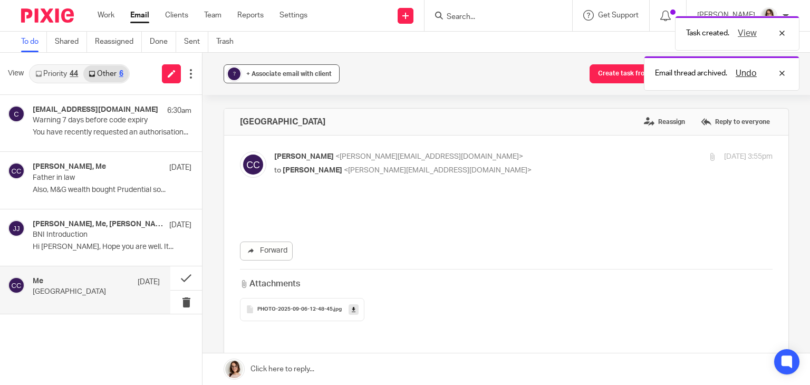
click at [276, 75] on span "+ Associate email with client" at bounding box center [288, 74] width 85 height 6
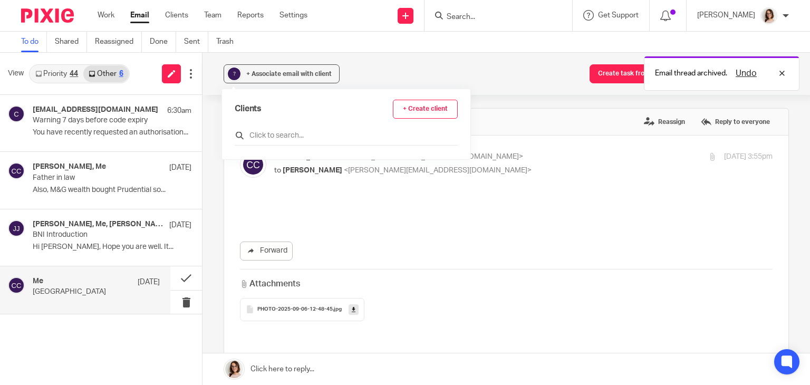
click at [285, 136] on input "text" at bounding box center [346, 135] width 223 height 11
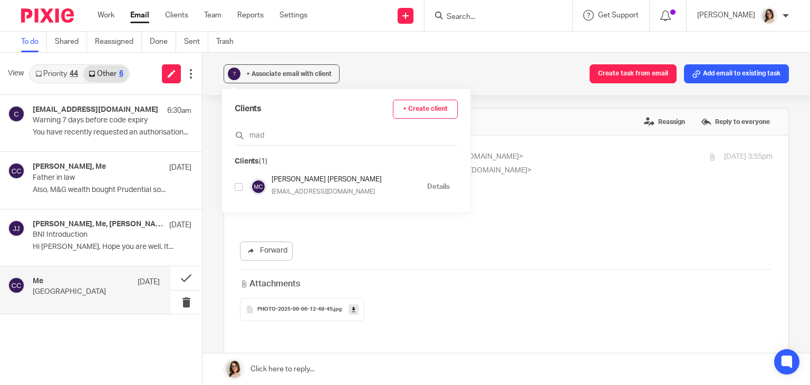
type input "mad"
click at [238, 188] on input "checkbox" at bounding box center [239, 187] width 8 height 8
checkbox input "true"
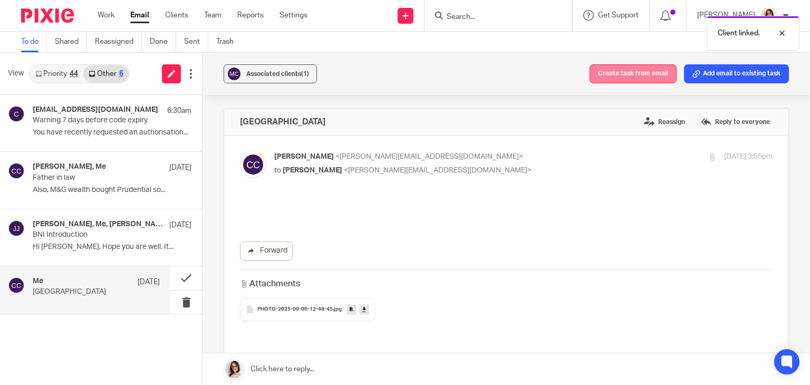
click at [617, 71] on button "Create task from email" at bounding box center [633, 73] width 87 height 19
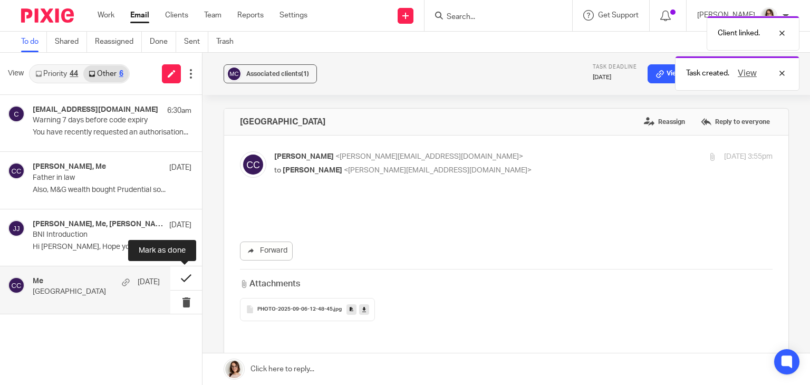
click at [186, 275] on button at bounding box center [186, 278] width 32 height 24
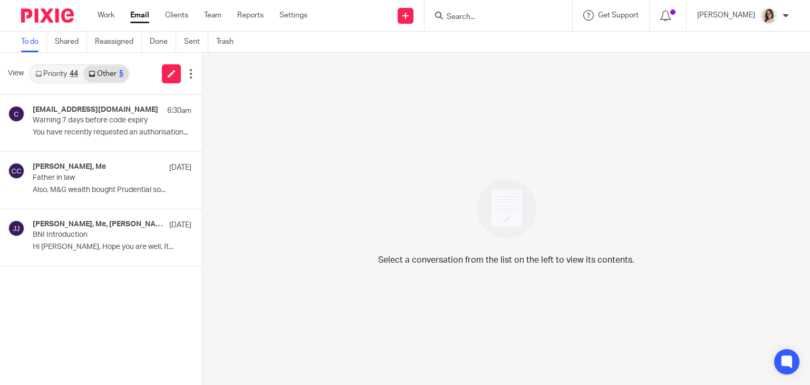
click at [145, 17] on link "Email" at bounding box center [139, 15] width 19 height 11
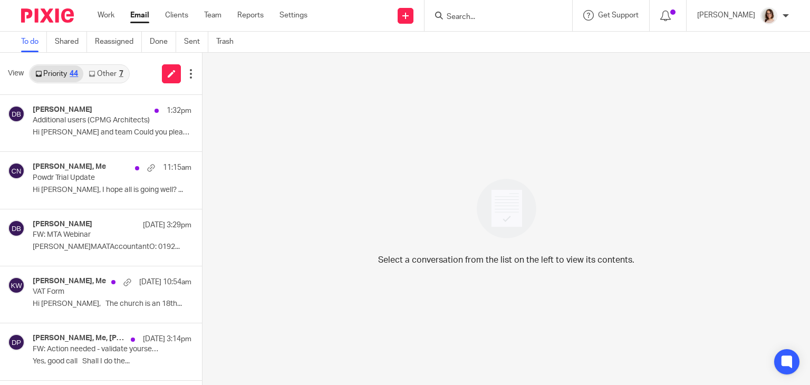
click at [103, 74] on link "Other 7" at bounding box center [105, 73] width 45 height 17
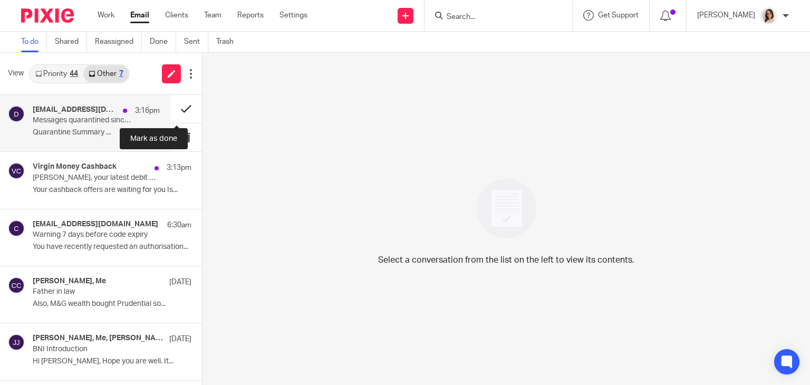
click at [177, 112] on button at bounding box center [186, 109] width 32 height 28
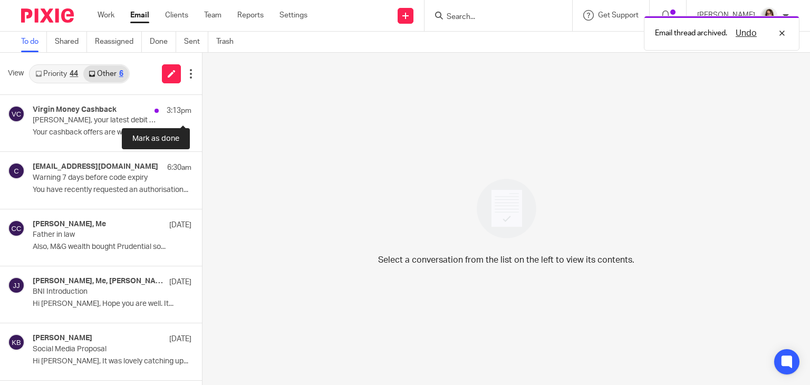
click at [202, 112] on button at bounding box center [206, 109] width 8 height 28
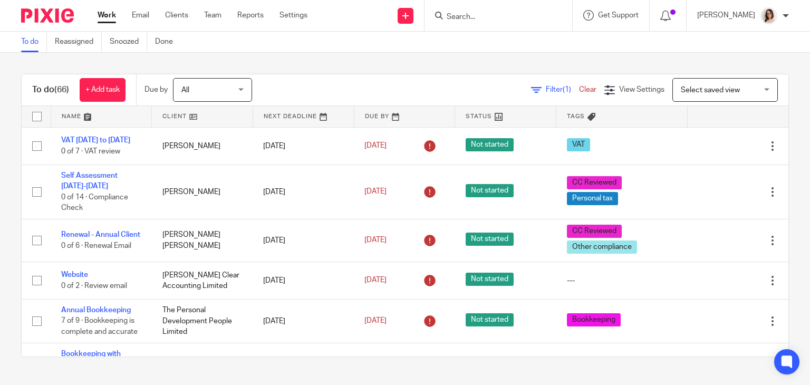
click at [467, 21] on input "Search" at bounding box center [493, 17] width 95 height 9
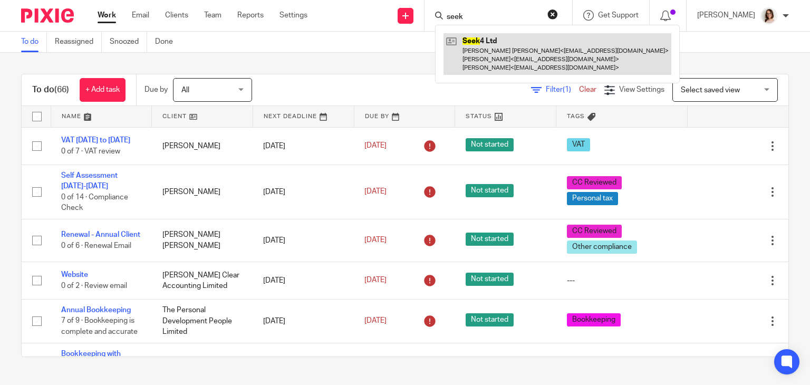
type input "seek"
click at [498, 50] on link at bounding box center [558, 54] width 228 height 42
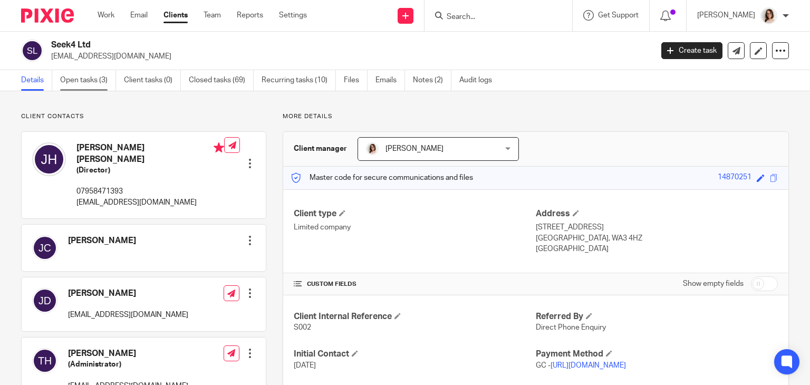
click at [92, 84] on link "Open tasks (3)" at bounding box center [88, 80] width 56 height 21
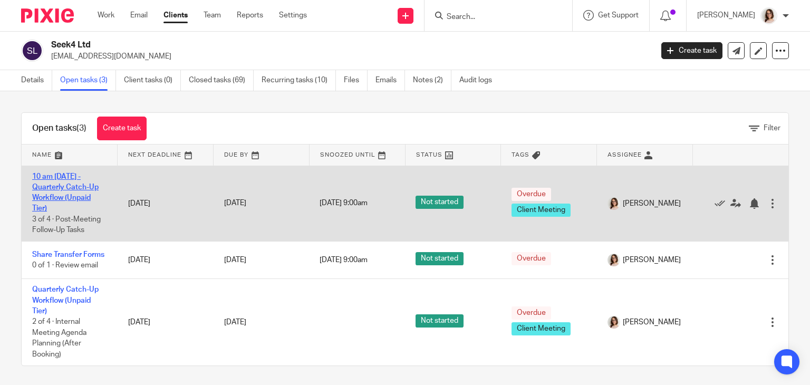
click at [58, 188] on link "10 am [DATE] - Quarterly Catch-Up Workflow (Unpaid Tier)" at bounding box center [65, 193] width 66 height 40
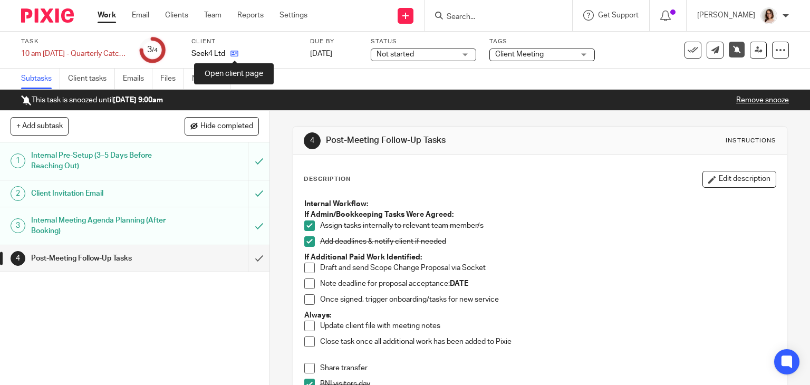
click at [236, 51] on icon at bounding box center [235, 54] width 8 height 8
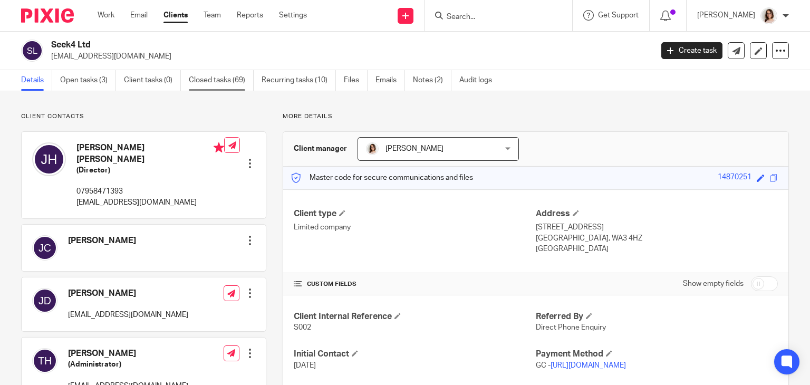
click at [221, 82] on link "Closed tasks (69)" at bounding box center [221, 80] width 65 height 21
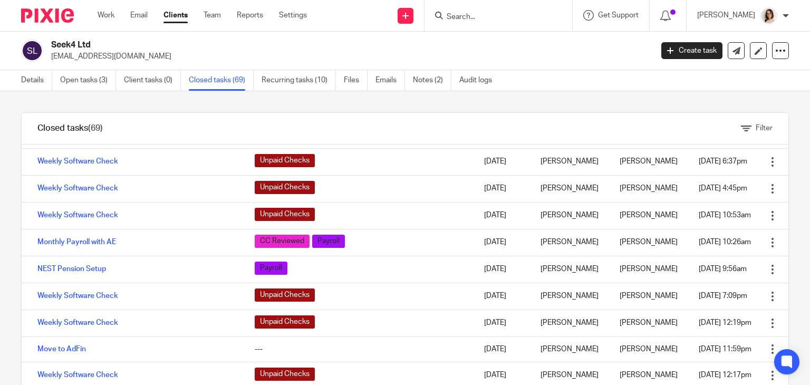
scroll to position [447, 0]
click at [40, 75] on link "Details" at bounding box center [36, 80] width 31 height 21
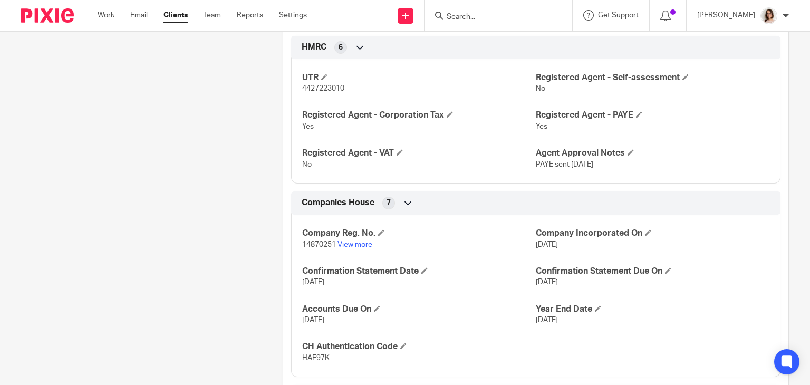
scroll to position [532, 0]
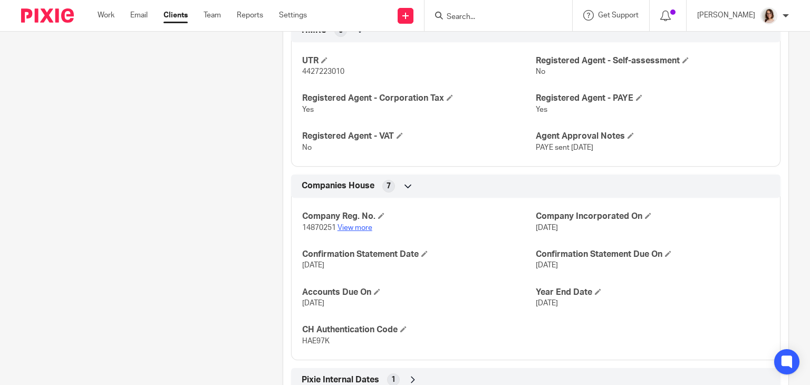
click at [358, 225] on link "View more" at bounding box center [355, 227] width 35 height 7
